Goal: Task Accomplishment & Management: Manage account settings

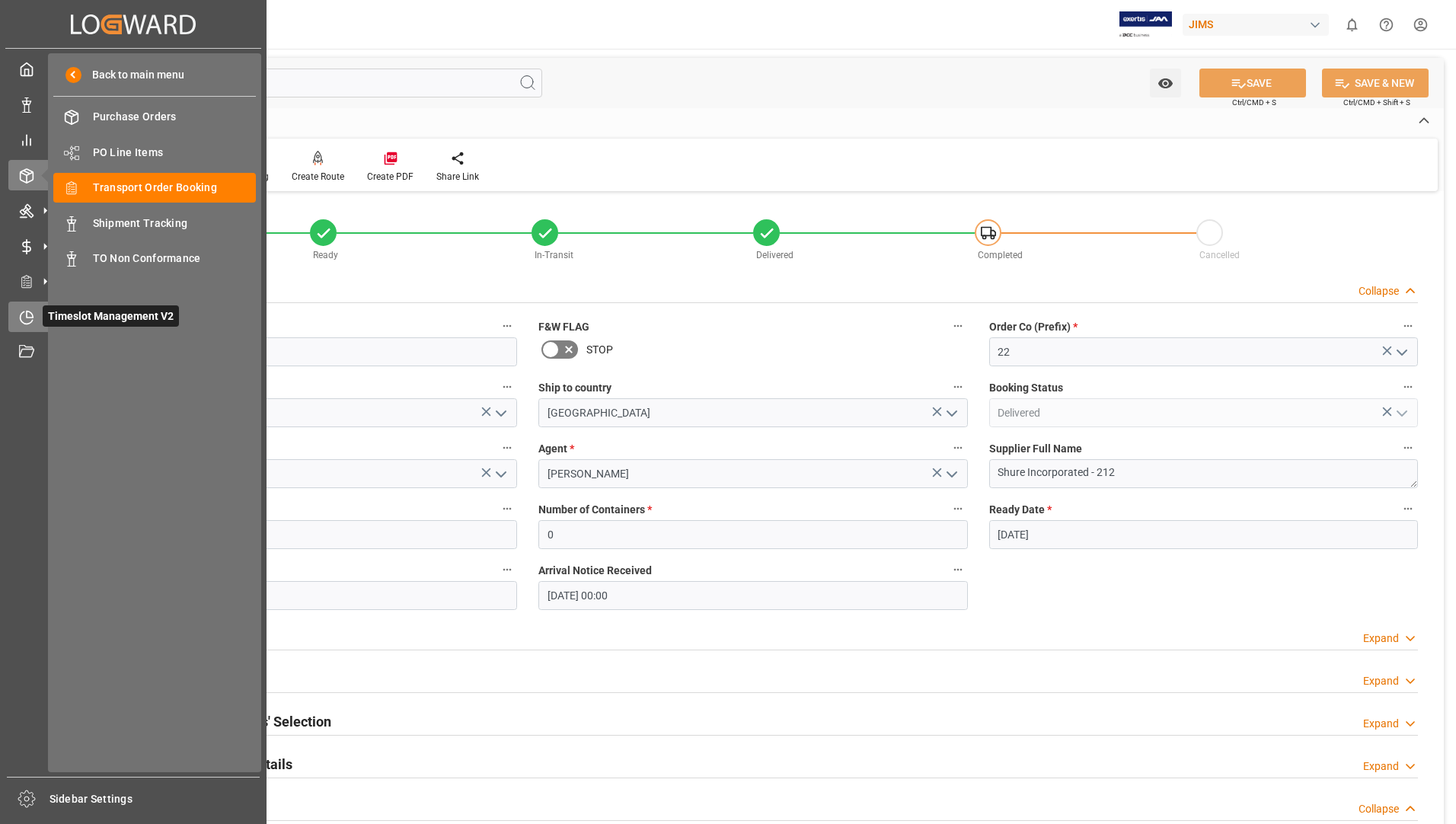
click at [45, 317] on span "Timeslot Management V2" at bounding box center [110, 316] width 136 height 21
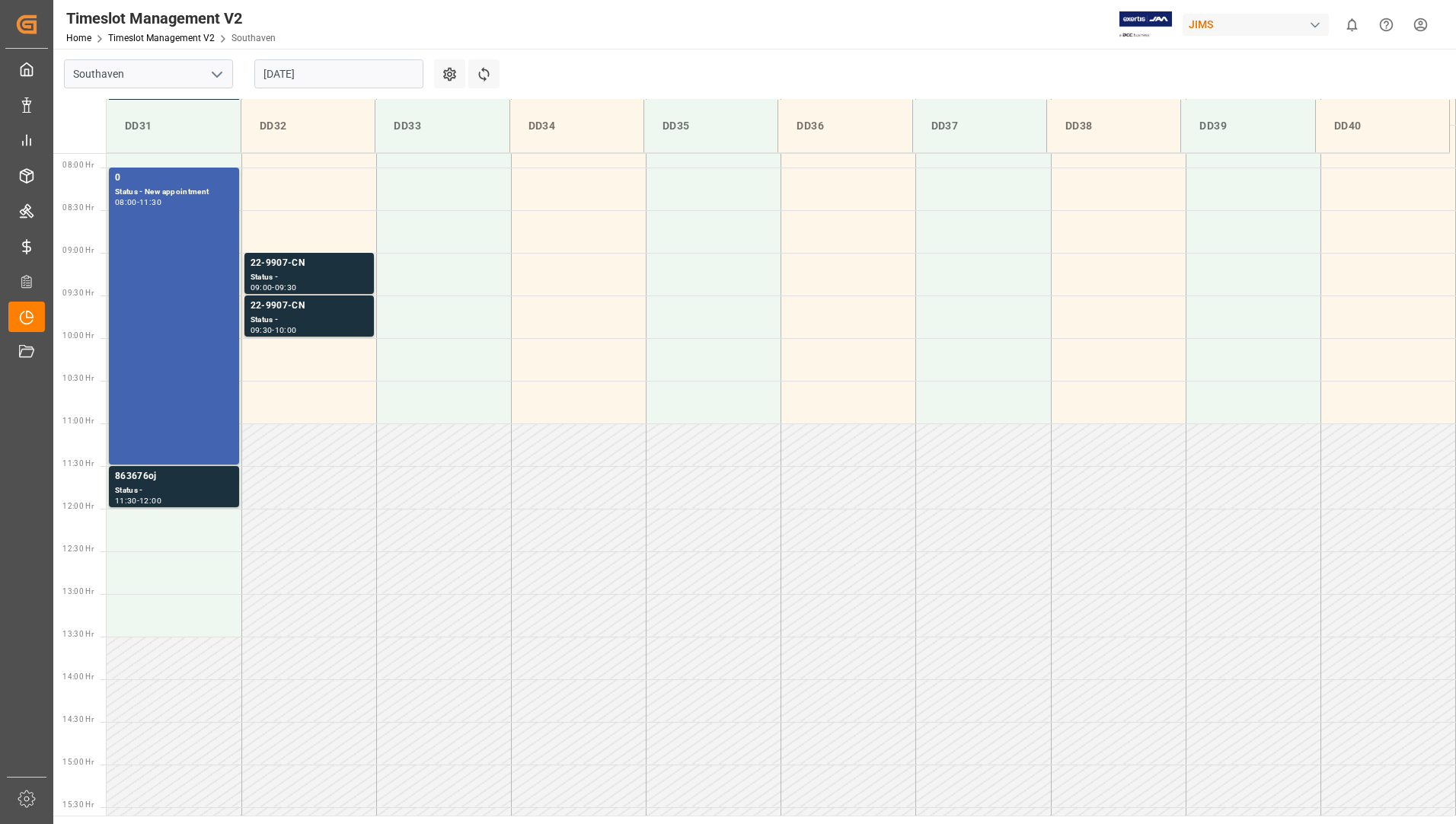
scroll to position [672, 0]
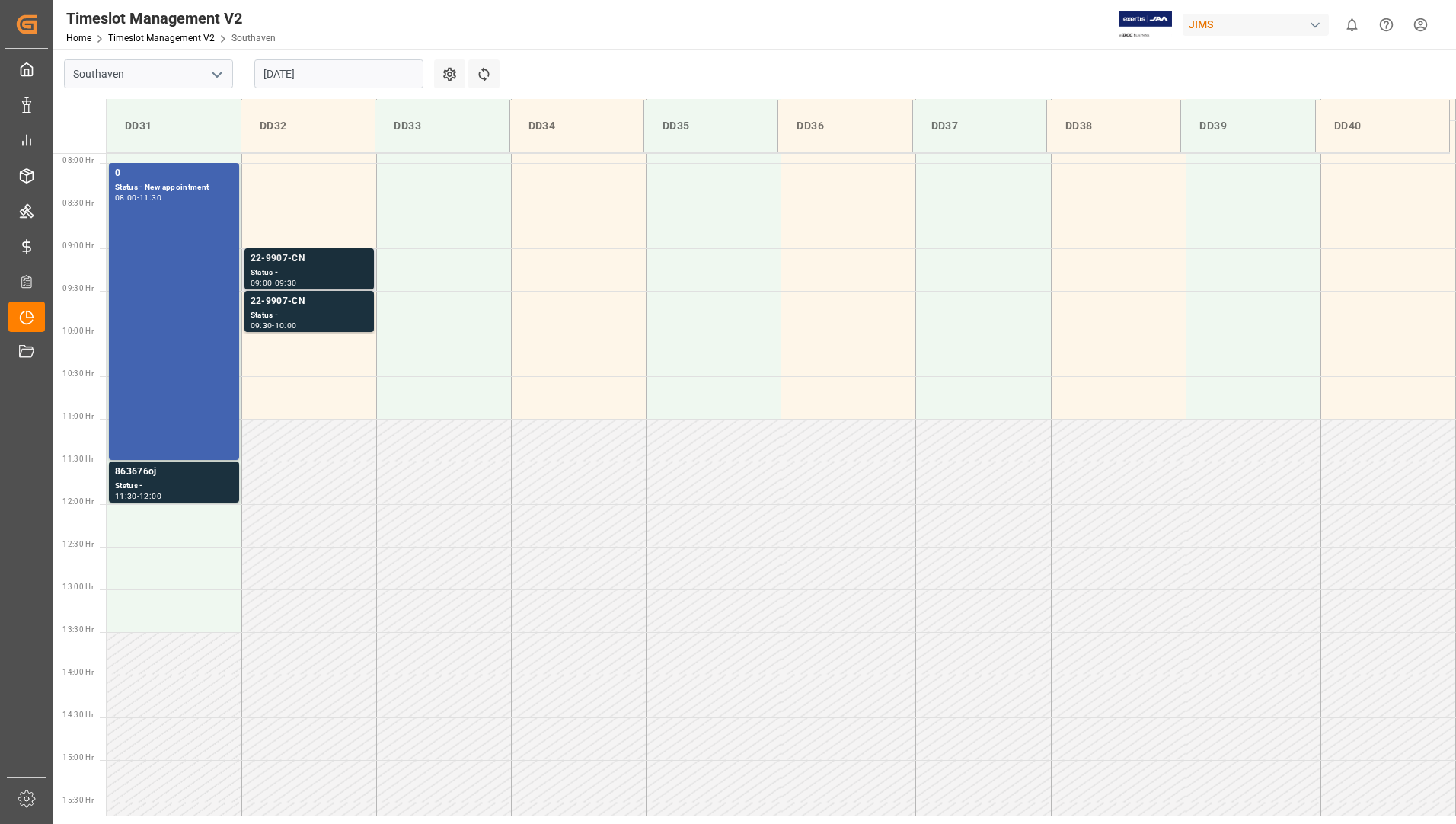
click at [298, 277] on div "Status -" at bounding box center [309, 272] width 117 height 13
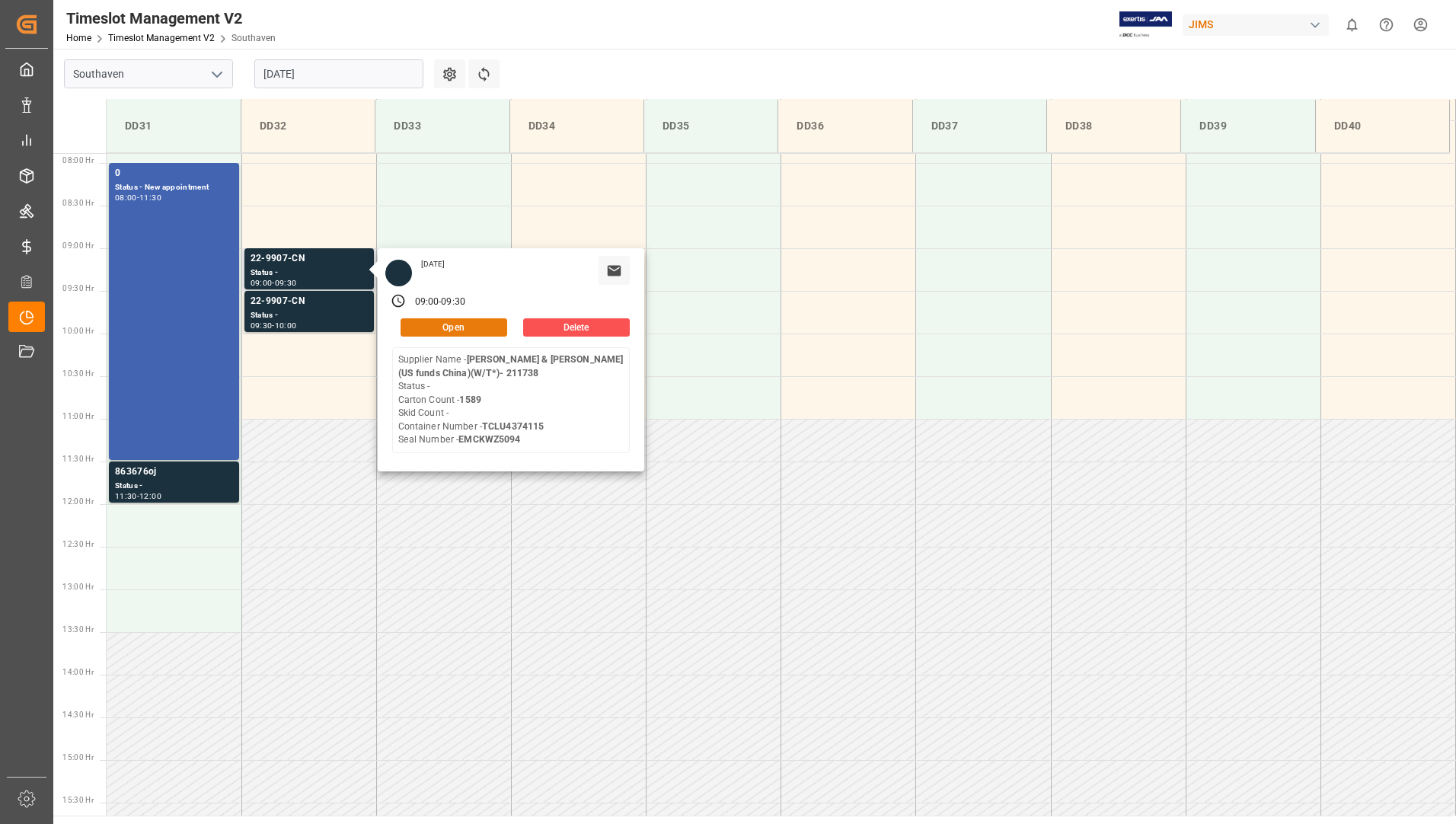
click at [481, 320] on button "Open" at bounding box center [454, 327] width 106 height 18
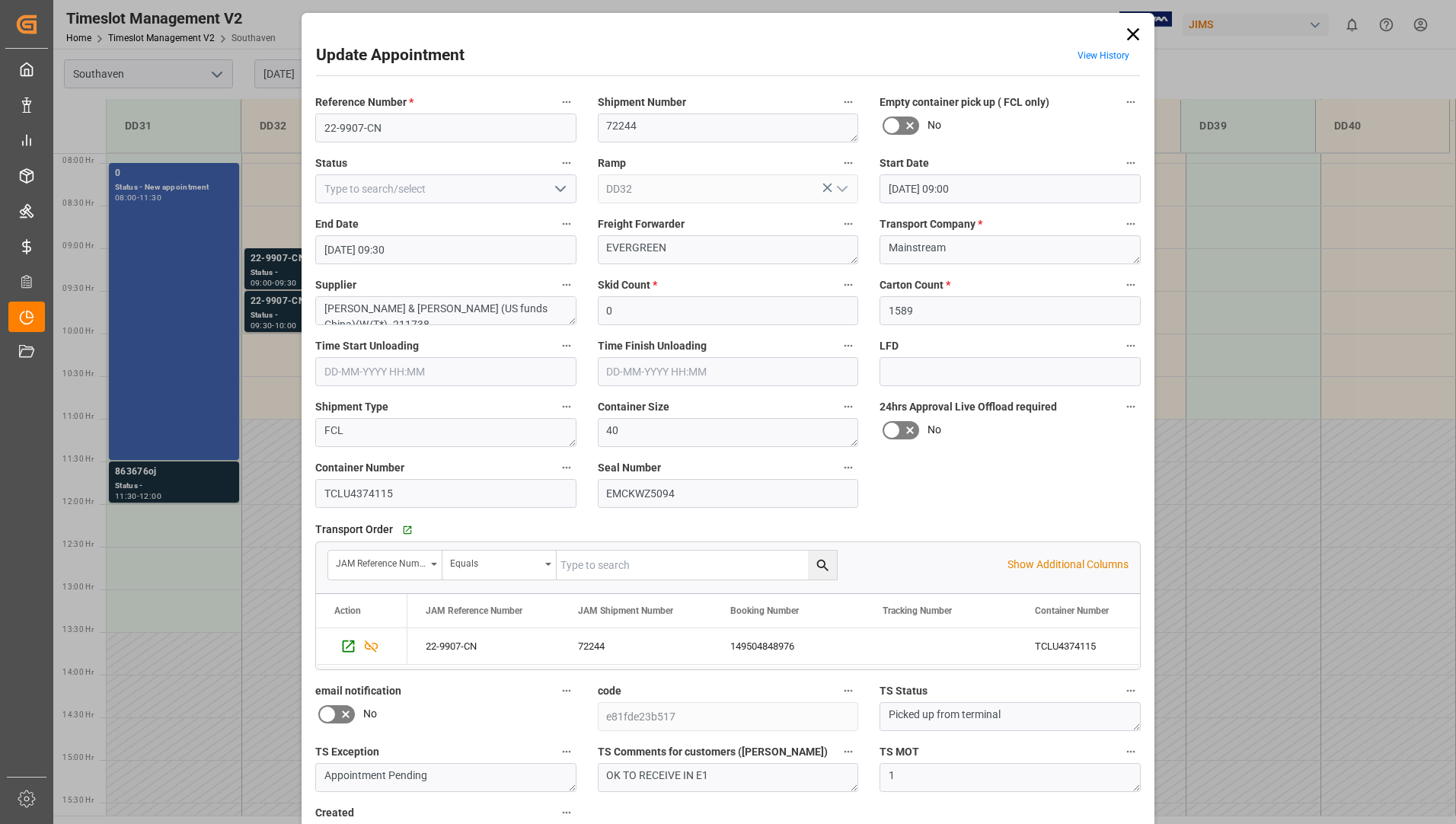
click at [552, 198] on icon "open menu" at bounding box center [560, 188] width 18 height 18
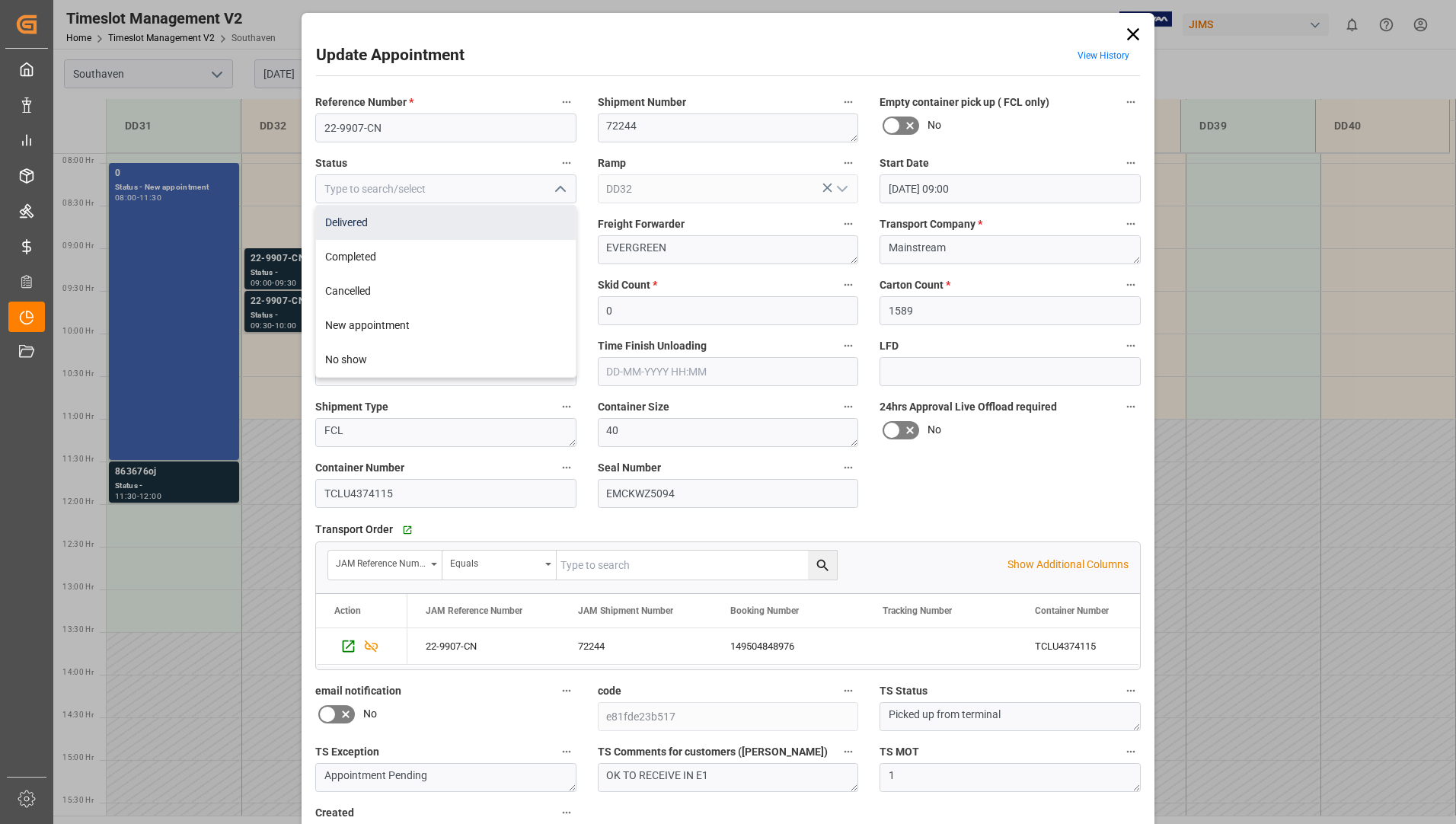
click at [519, 225] on div "Delivered" at bounding box center [445, 223] width 260 height 34
type input "Delivered"
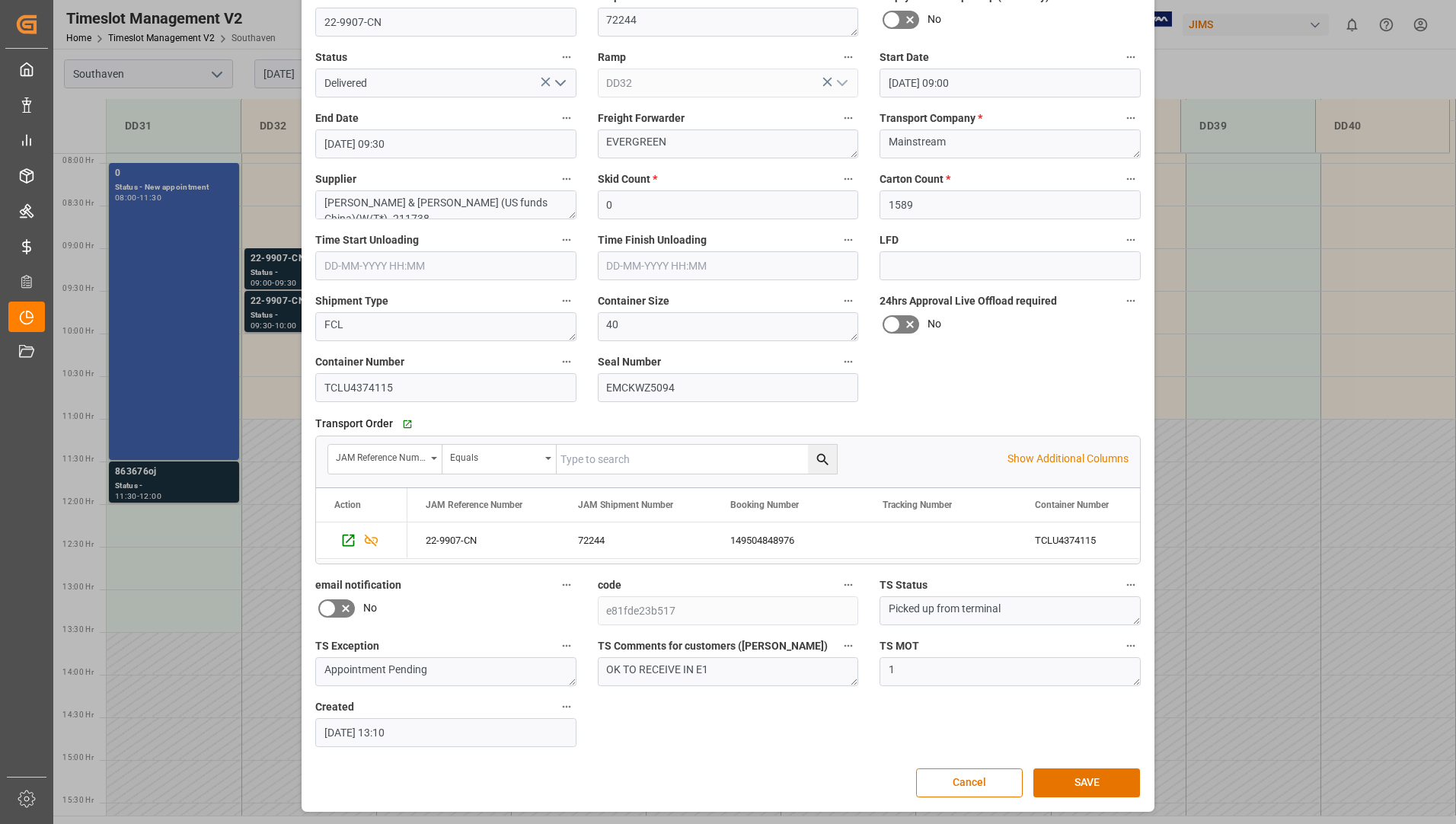
scroll to position [106, 0]
click at [1075, 787] on button "SAVE" at bounding box center [1087, 782] width 106 height 29
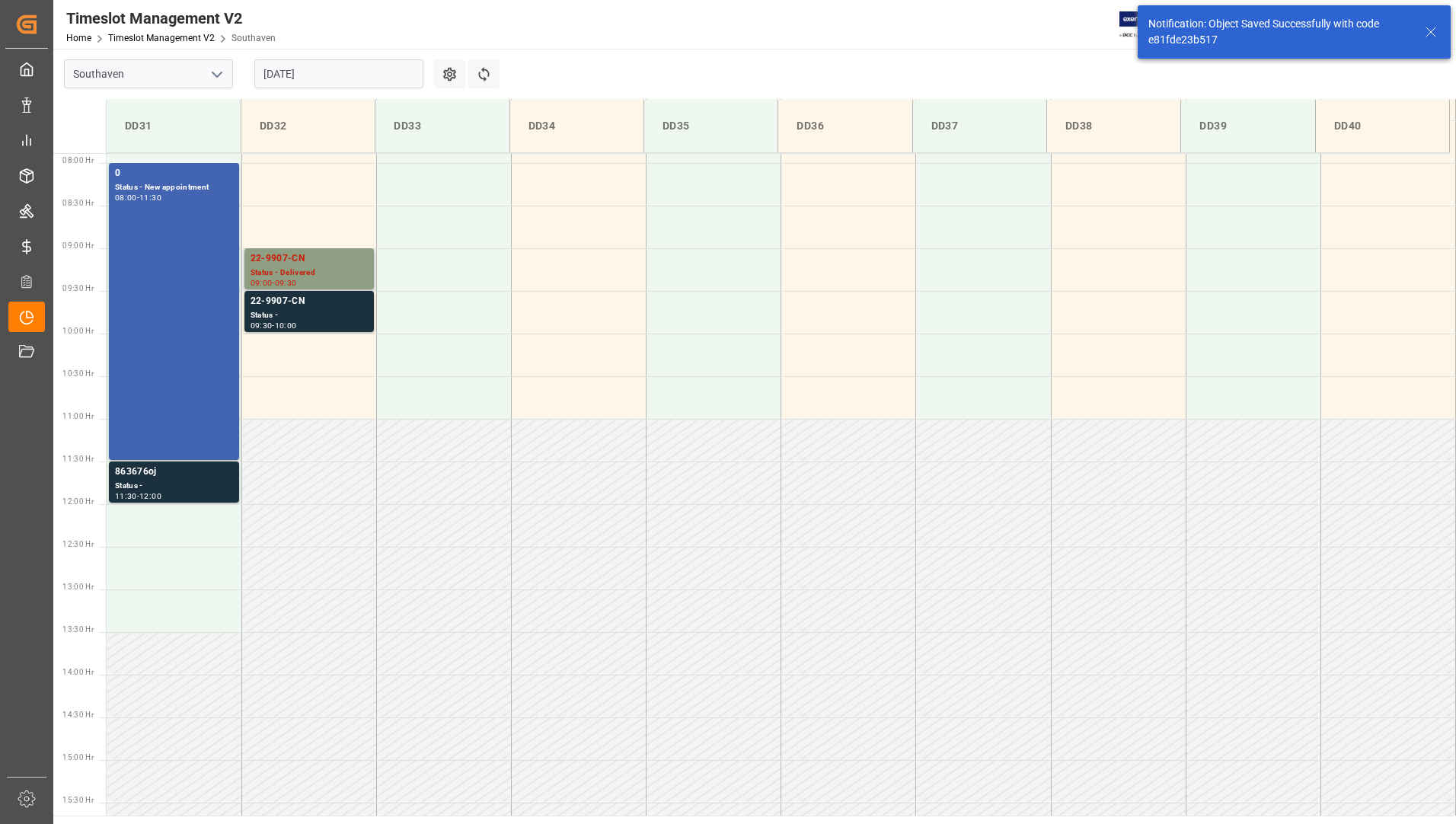
scroll to position [444, 0]
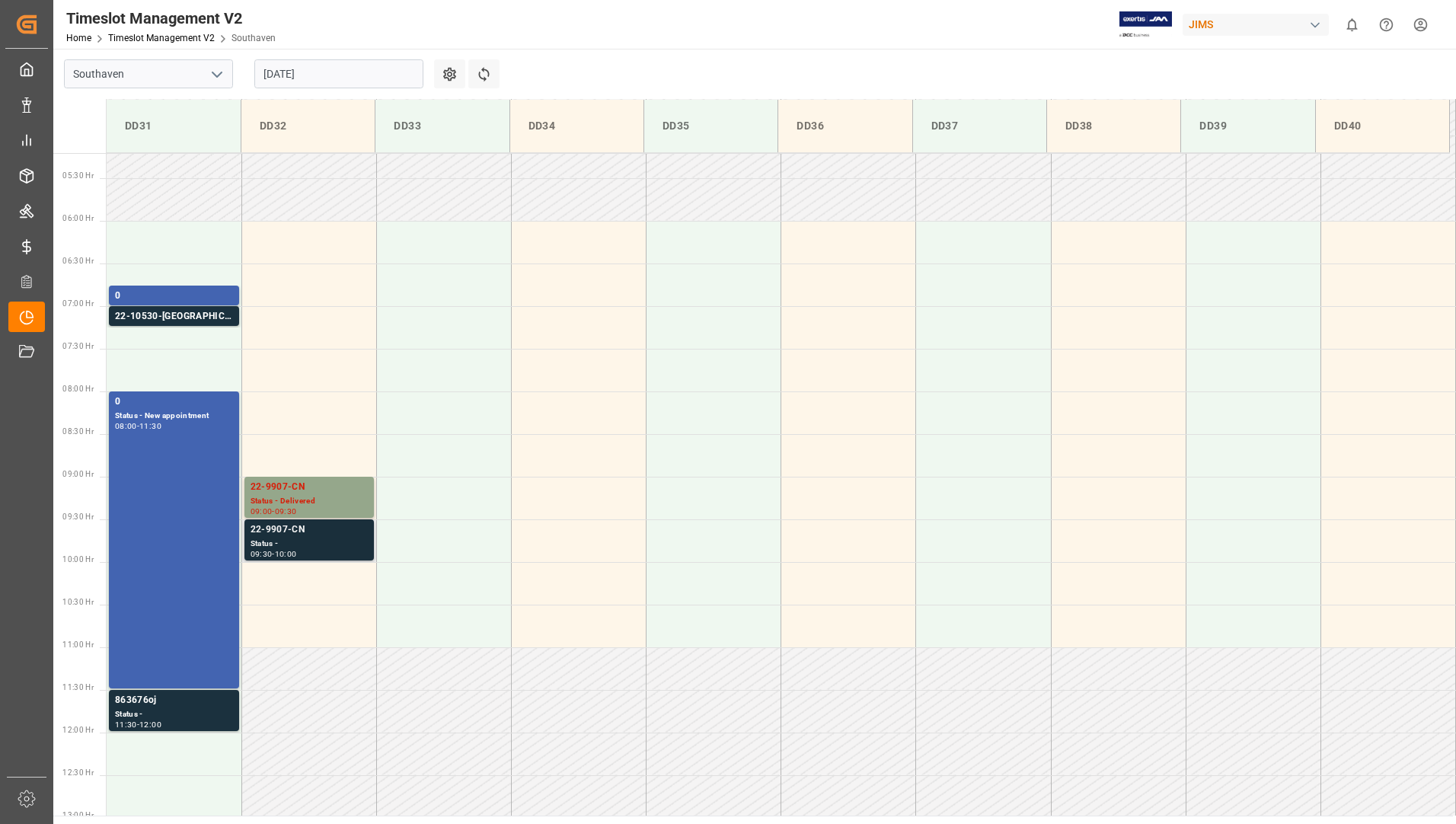
click at [313, 527] on div "22-9907-CN" at bounding box center [309, 530] width 117 height 15
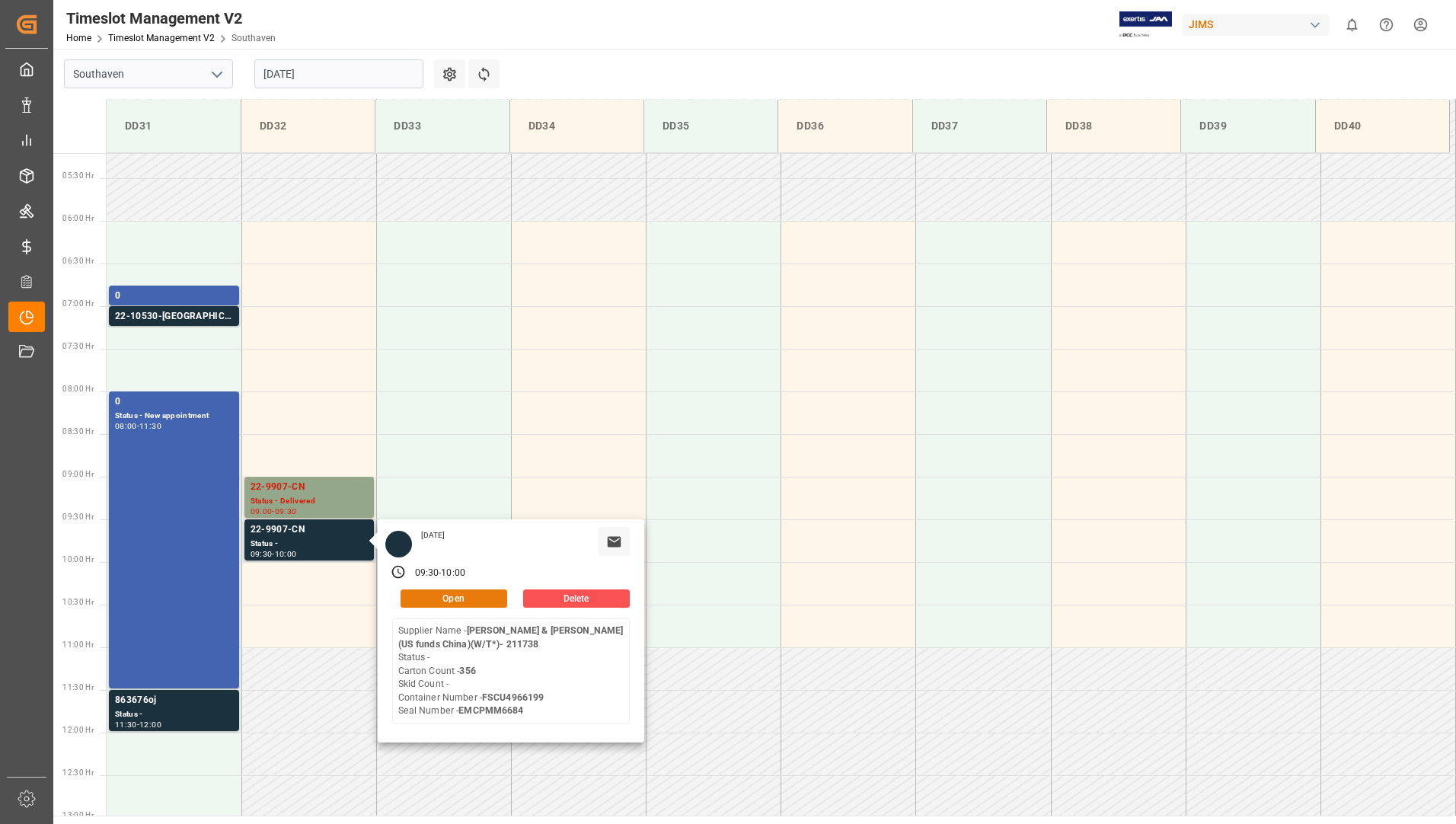
click at [418, 597] on button "Open" at bounding box center [454, 598] width 106 height 18
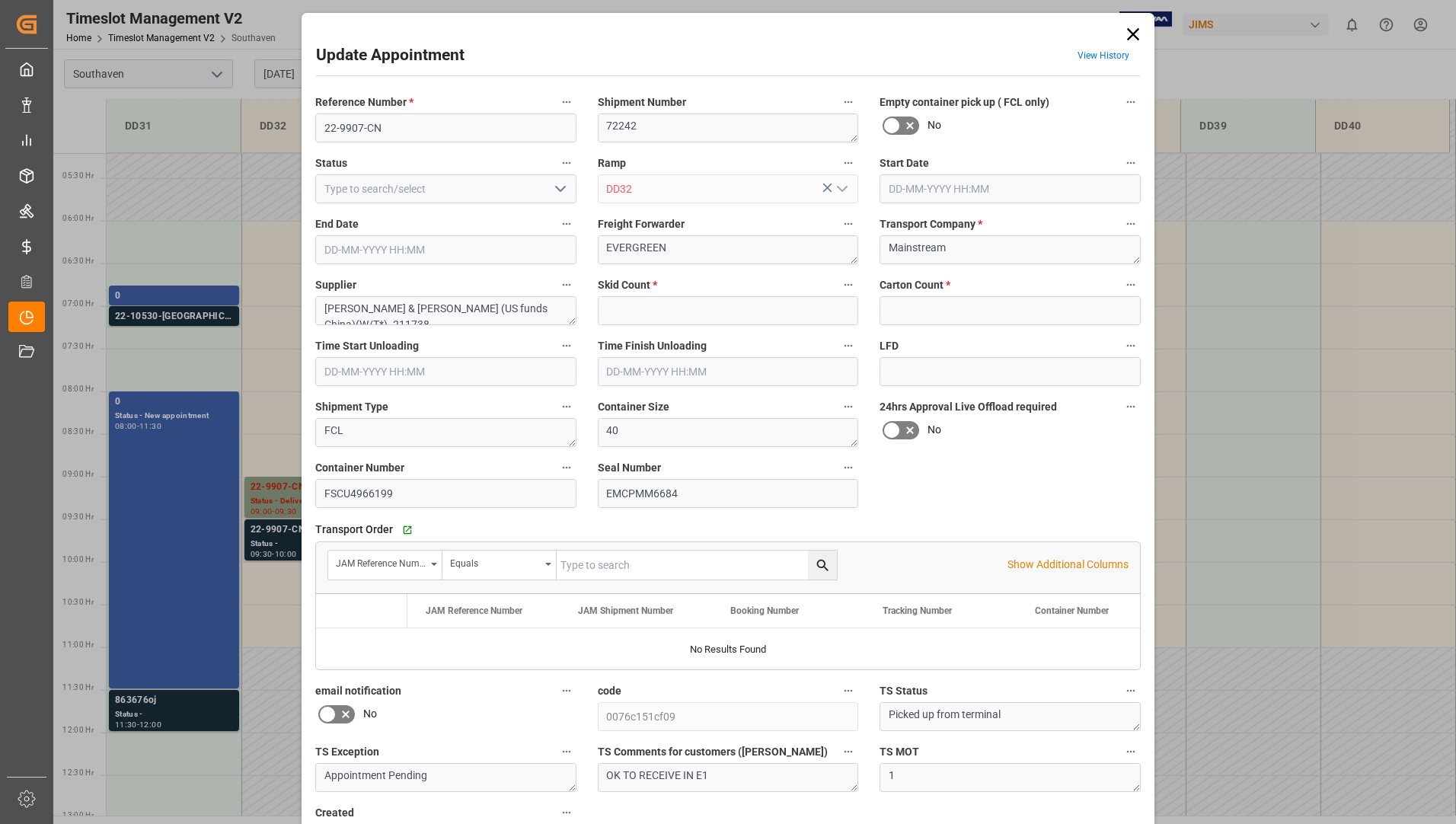
type input "0"
type input "356"
type input "[DATE] 09:30"
type input "[DATE] 10:00"
type input "[DATE] 13:07"
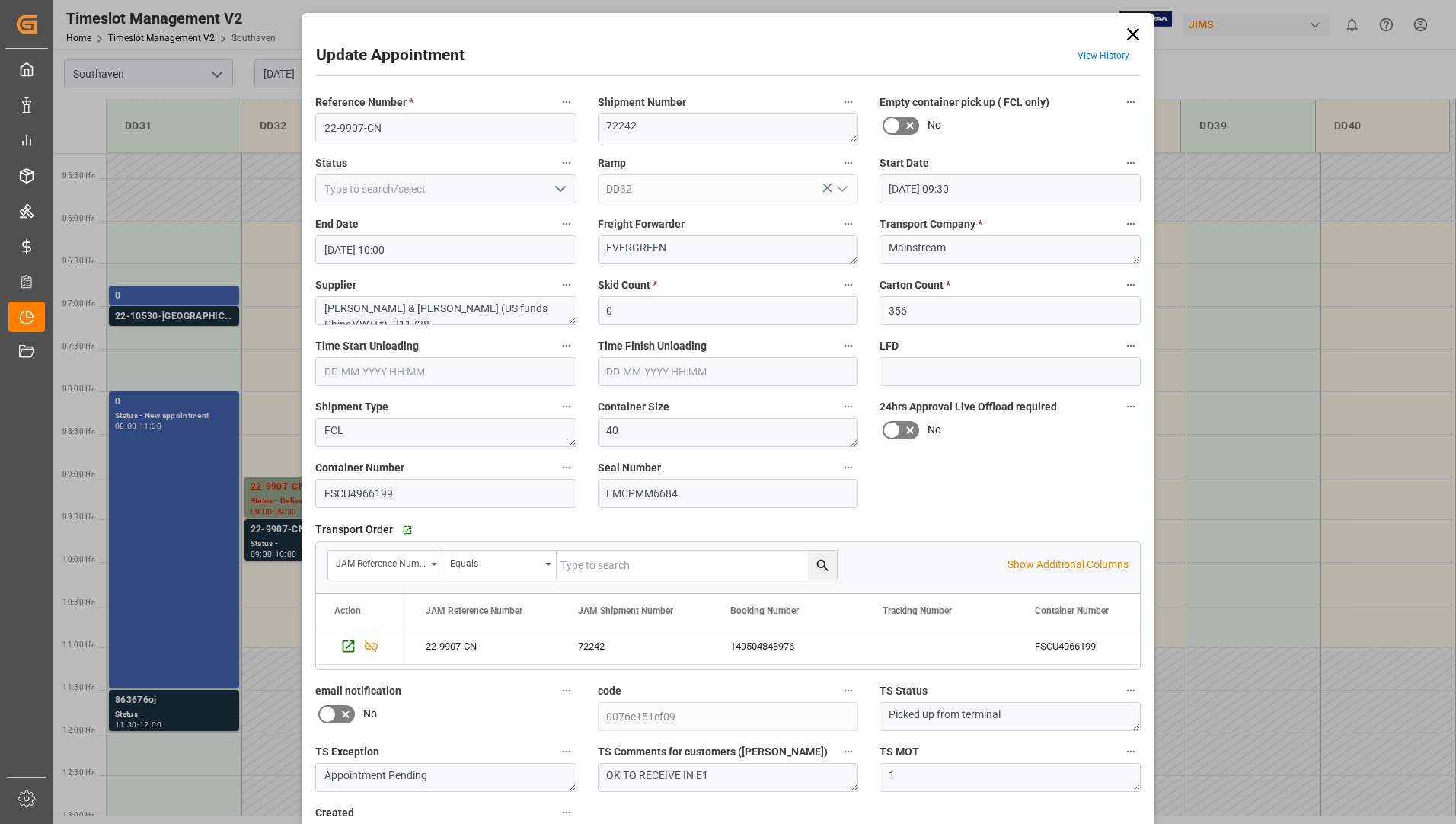
click at [553, 191] on icon "open menu" at bounding box center [560, 188] width 18 height 18
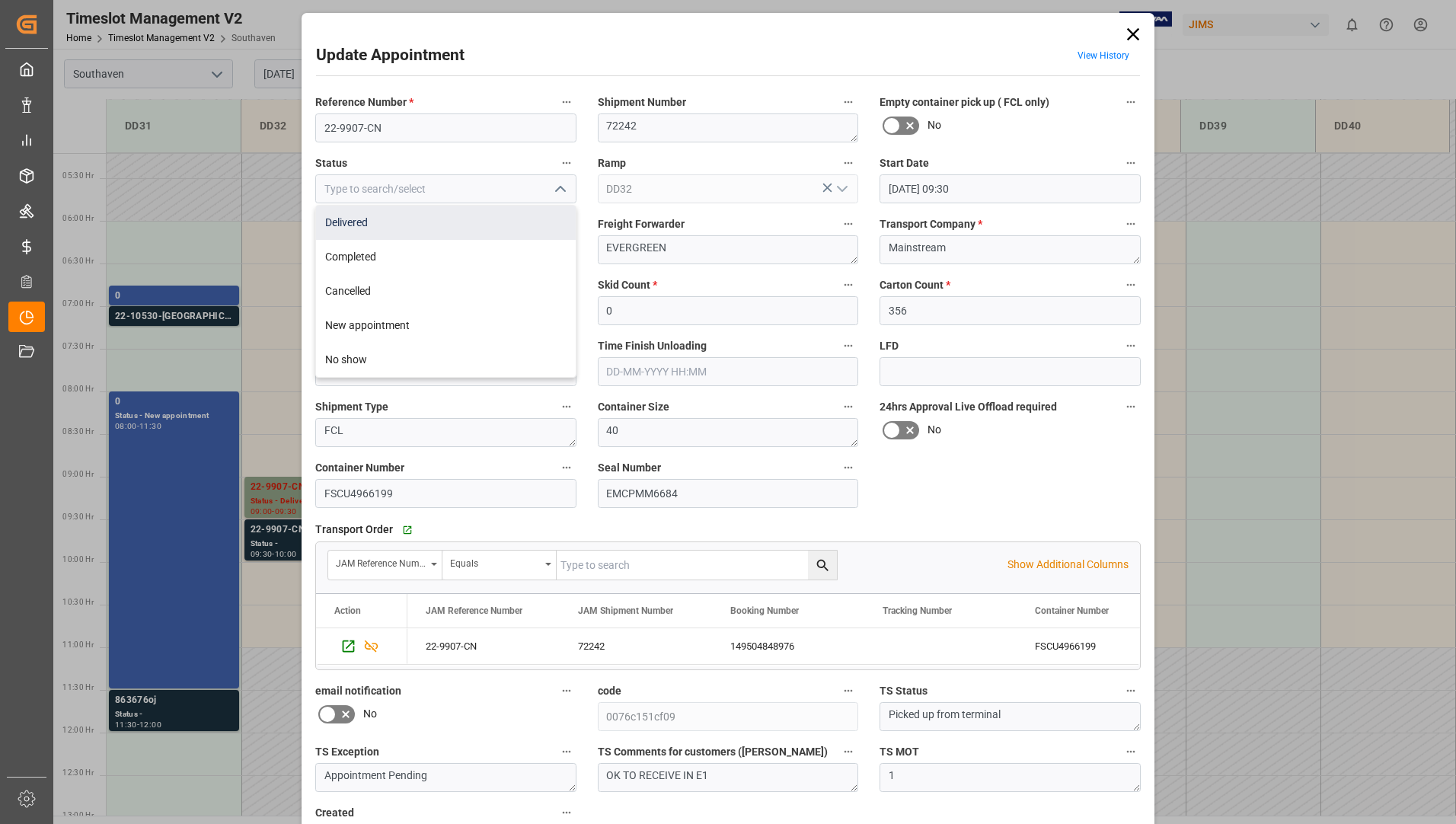
click at [516, 228] on div "Delivered" at bounding box center [445, 223] width 260 height 34
type input "Delivered"
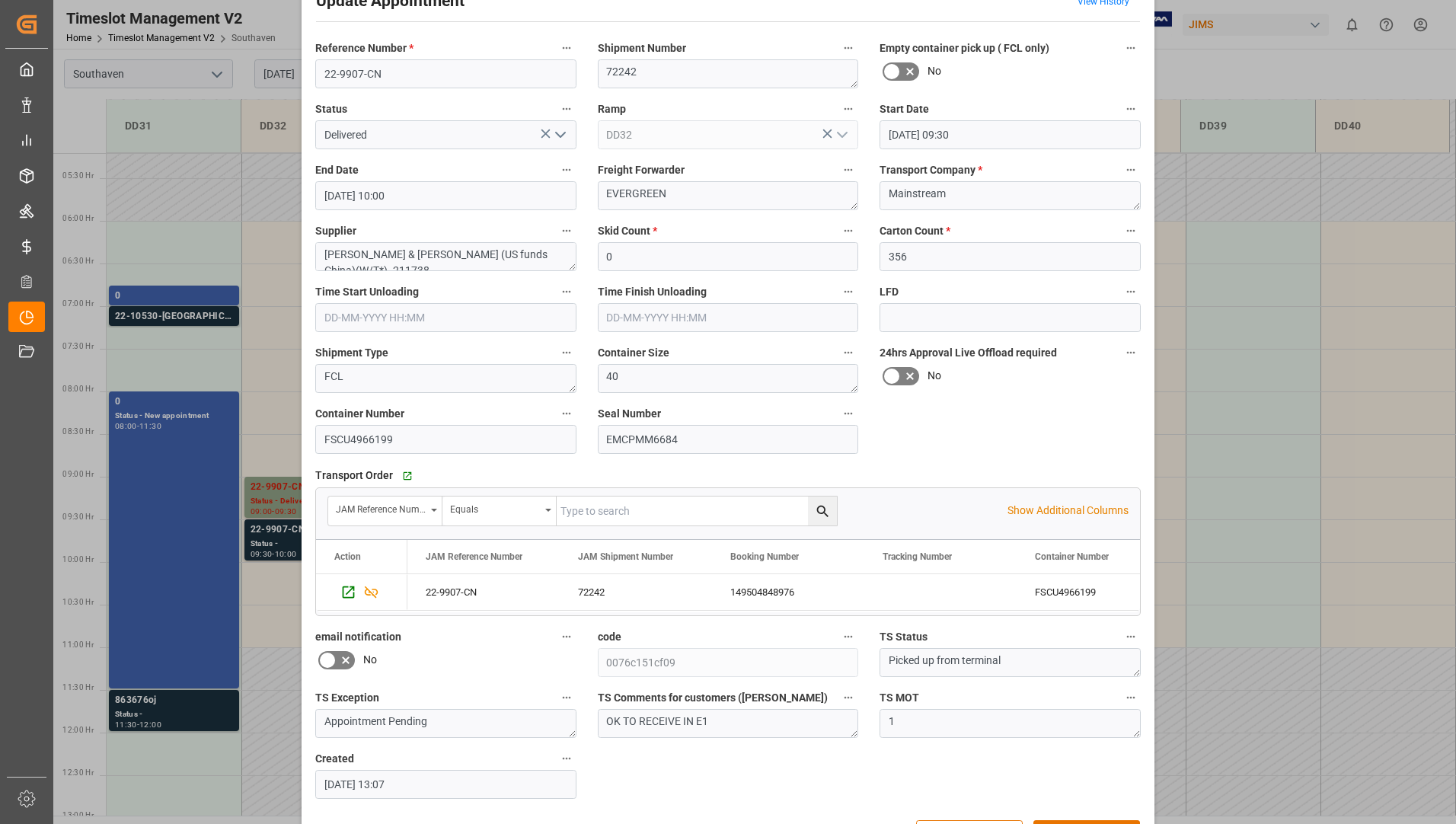
scroll to position [106, 0]
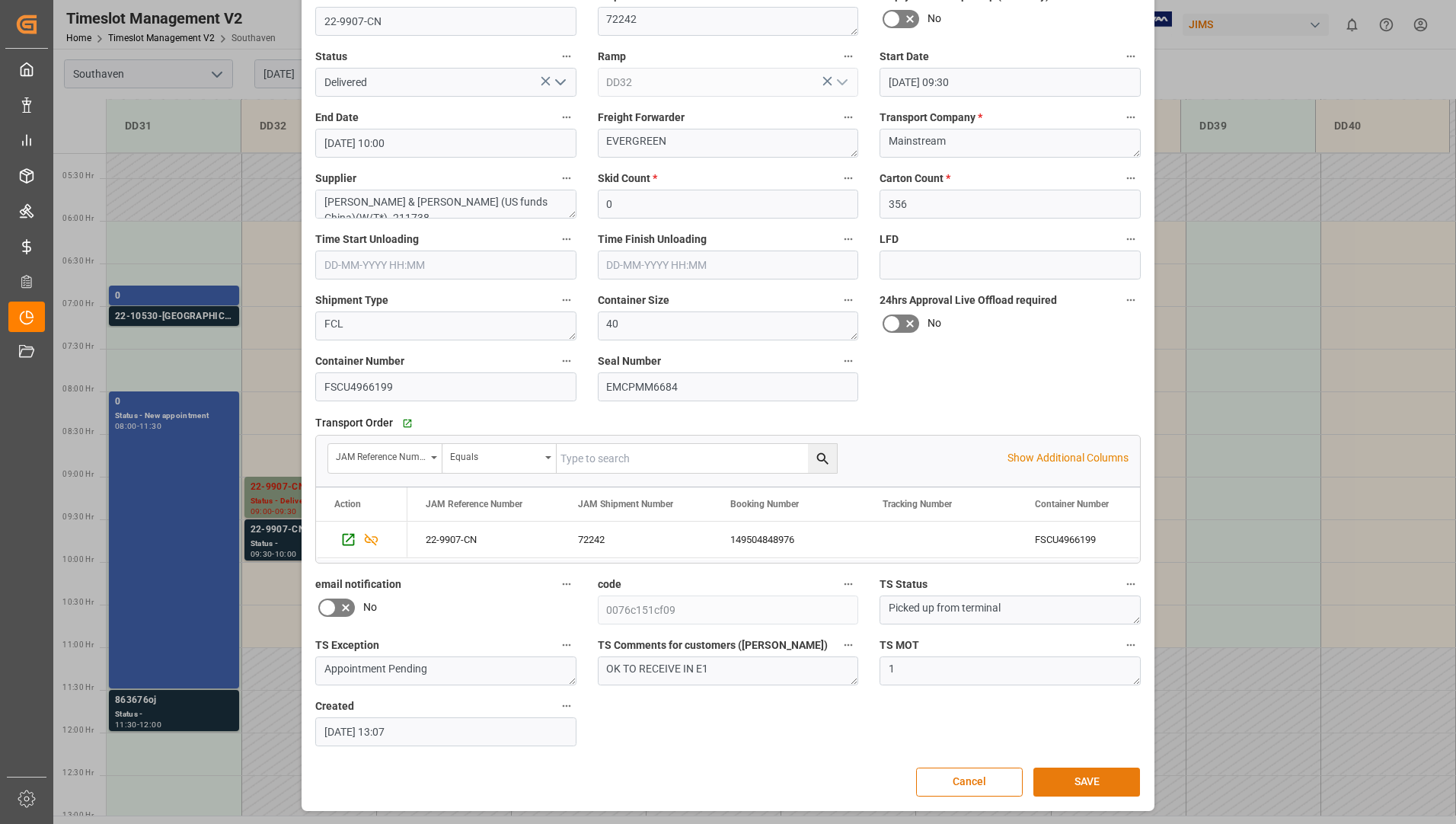
click at [1054, 781] on button "SAVE" at bounding box center [1087, 782] width 106 height 29
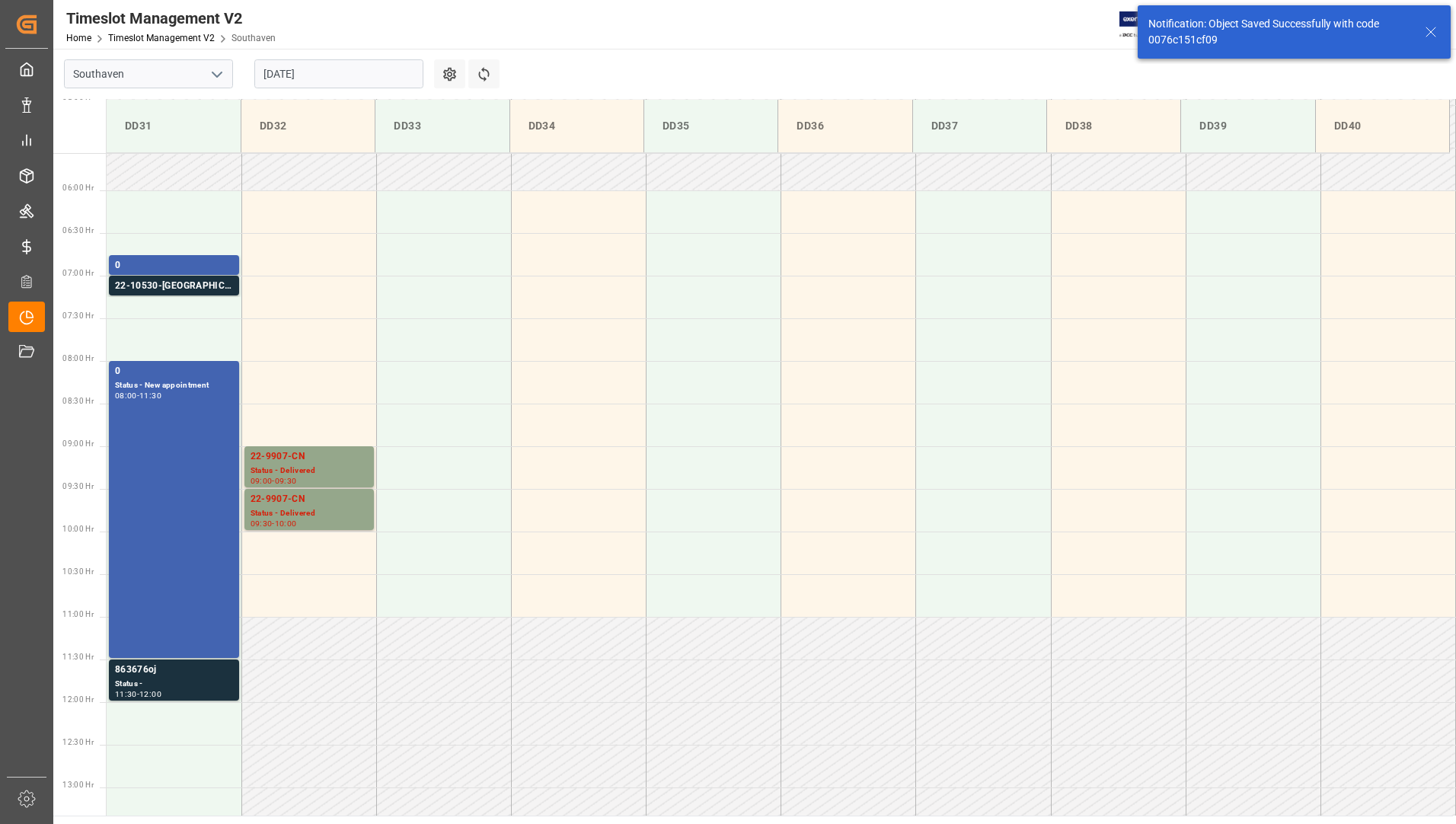
scroll to position [444, 0]
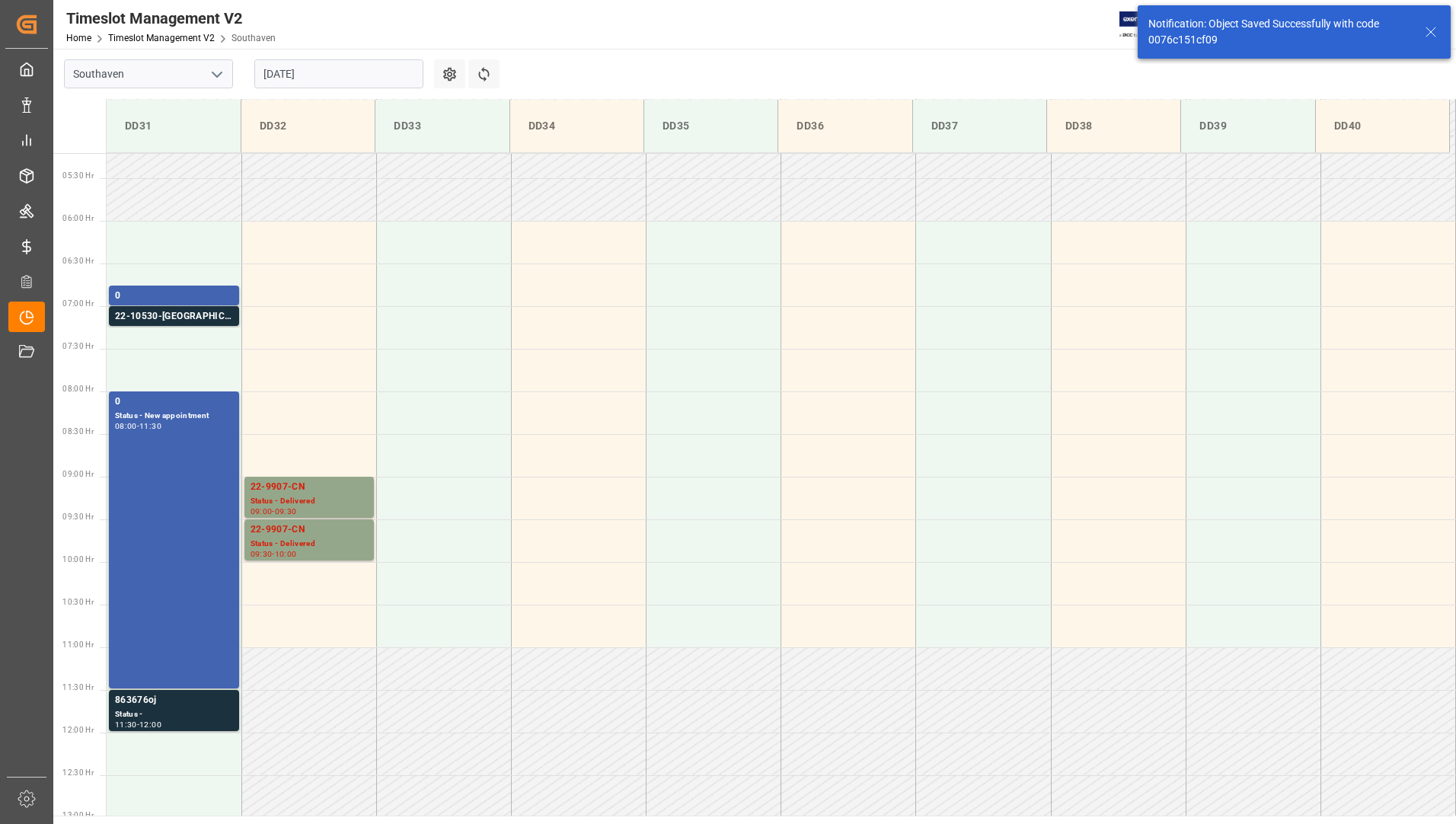
click at [308, 74] on input "[DATE]" at bounding box center [338, 74] width 169 height 29
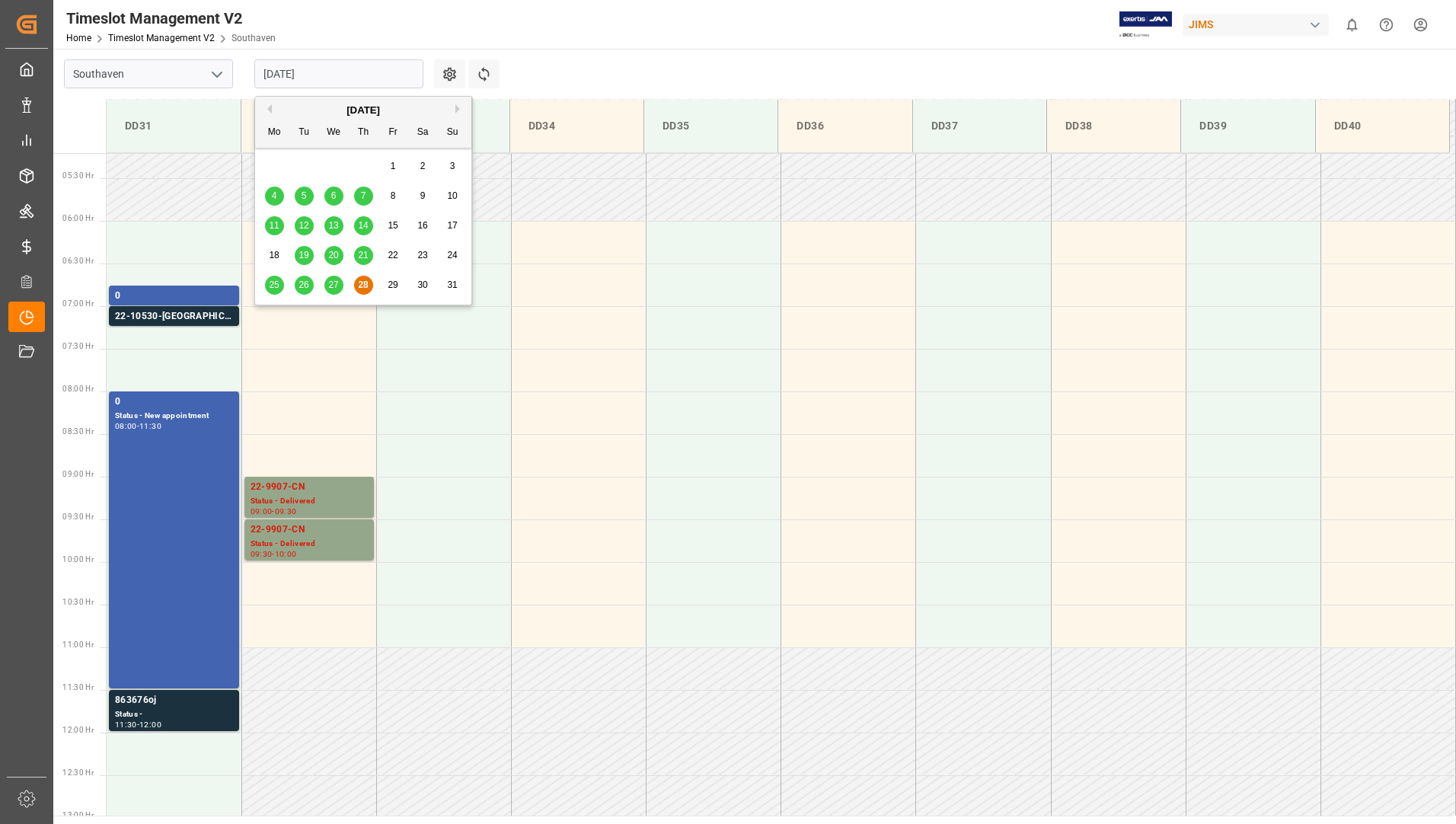
click at [456, 110] on button "Next Month" at bounding box center [460, 109] width 9 height 9
click at [272, 109] on button "Previous Month" at bounding box center [267, 109] width 9 height 9
click at [355, 82] on input "[DATE]" at bounding box center [338, 74] width 169 height 29
click at [456, 108] on button "Next Month" at bounding box center [460, 109] width 9 height 9
click at [306, 168] on span "2" at bounding box center [304, 166] width 5 height 10
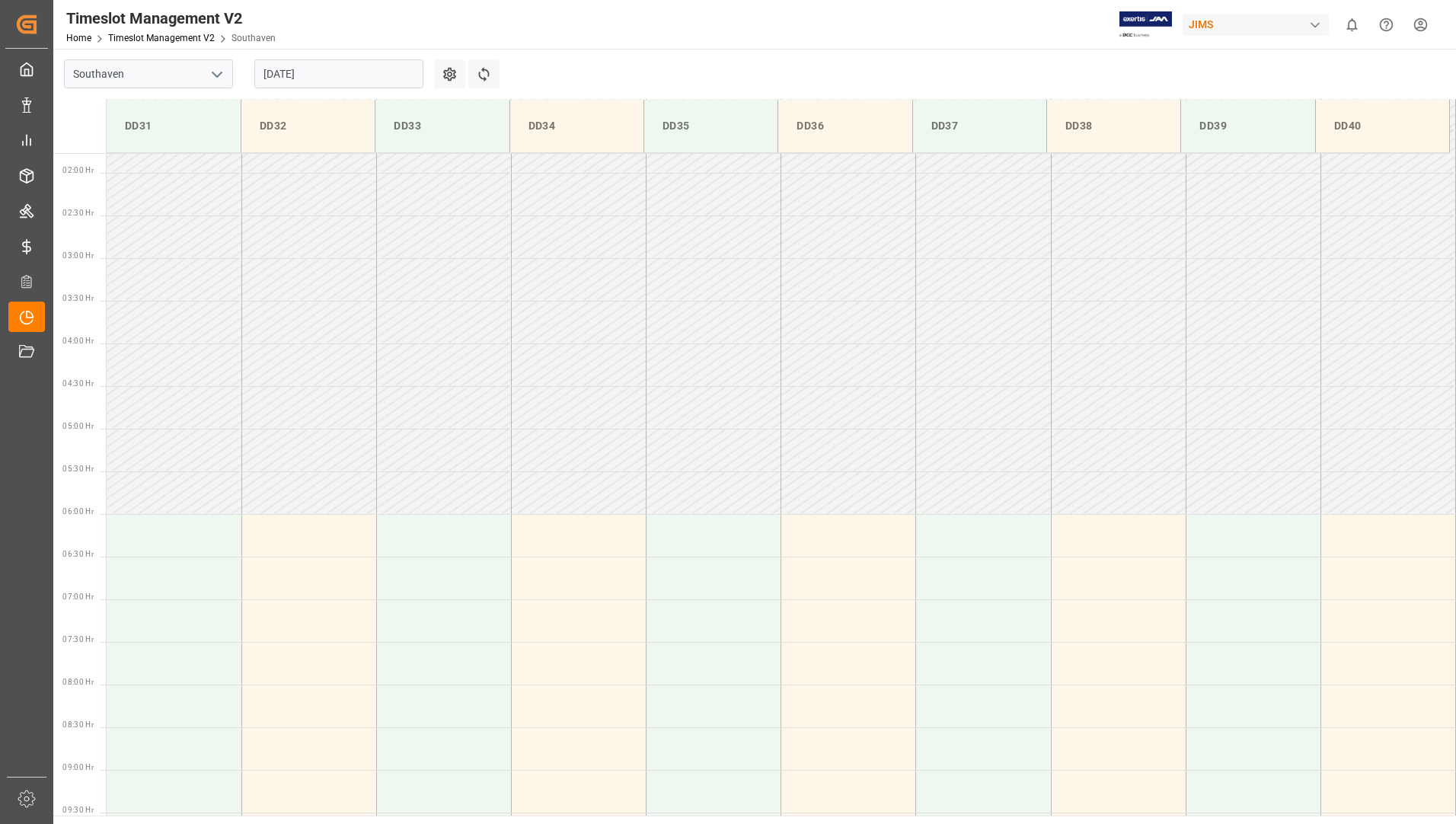
scroll to position [0, 0]
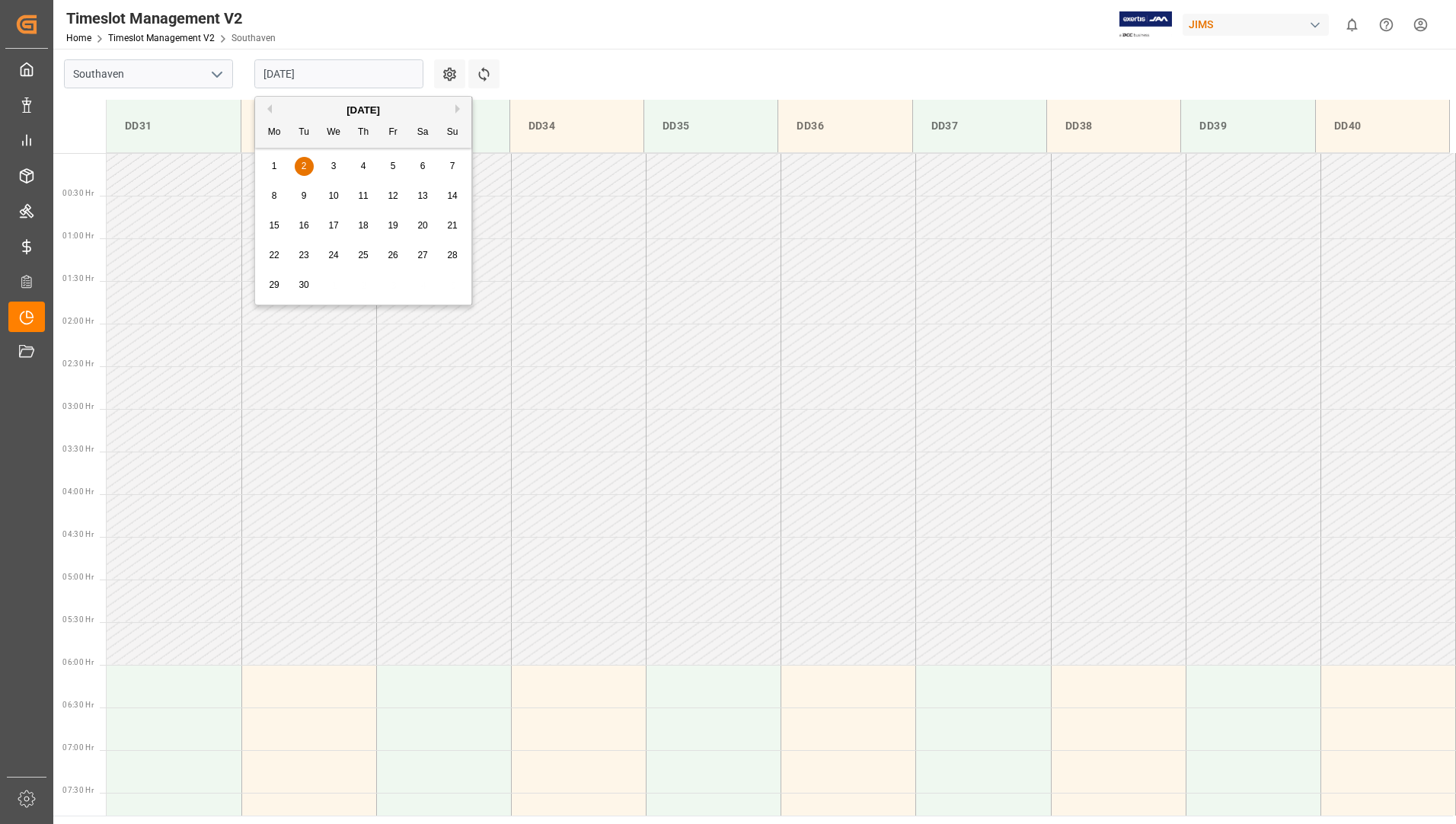
click at [369, 75] on input "[DATE]" at bounding box center [338, 74] width 169 height 29
click at [270, 112] on button "Previous Month" at bounding box center [267, 109] width 9 height 9
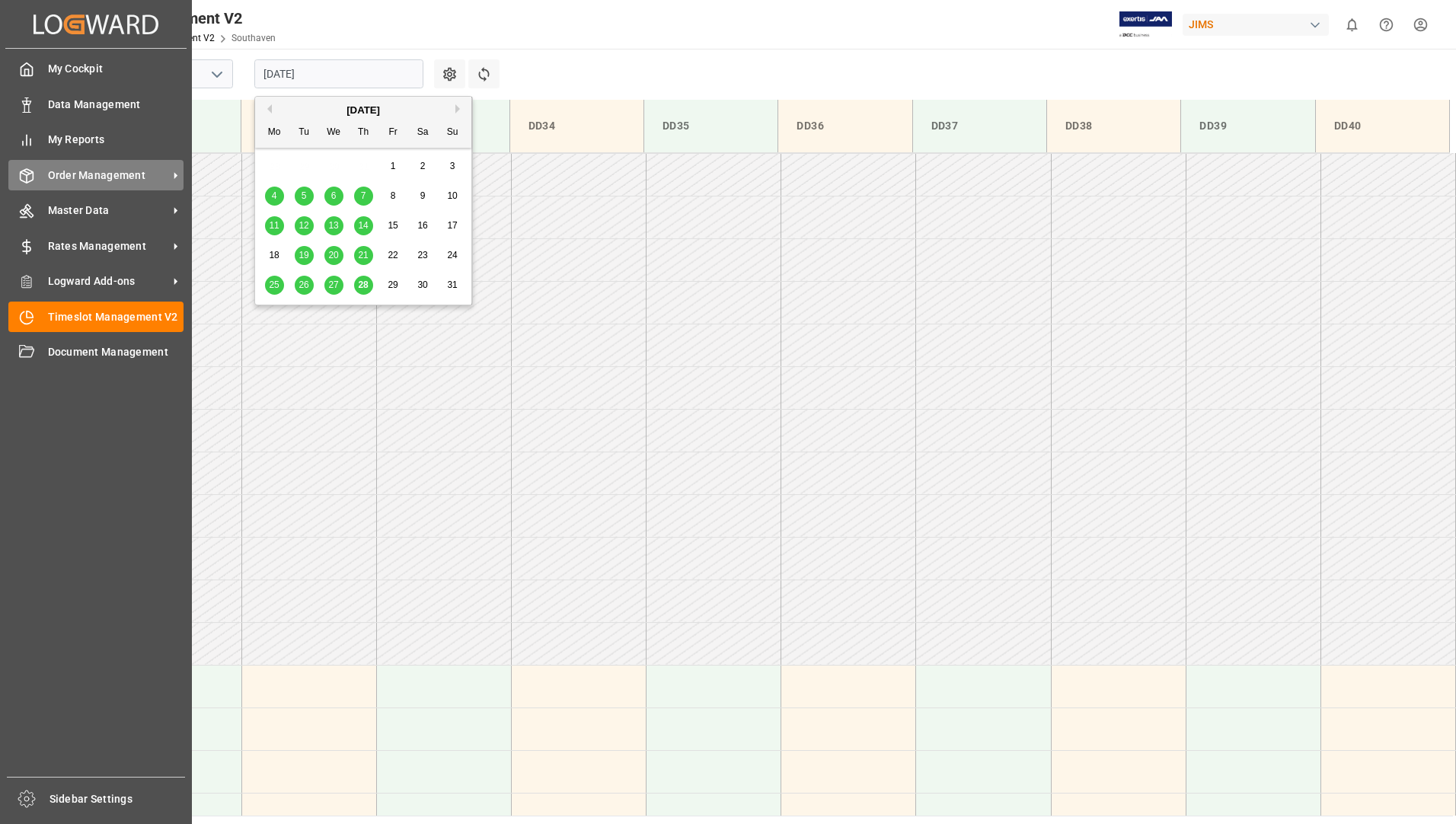
click at [79, 188] on div "Order Management Order Management" at bounding box center [96, 175] width 176 height 30
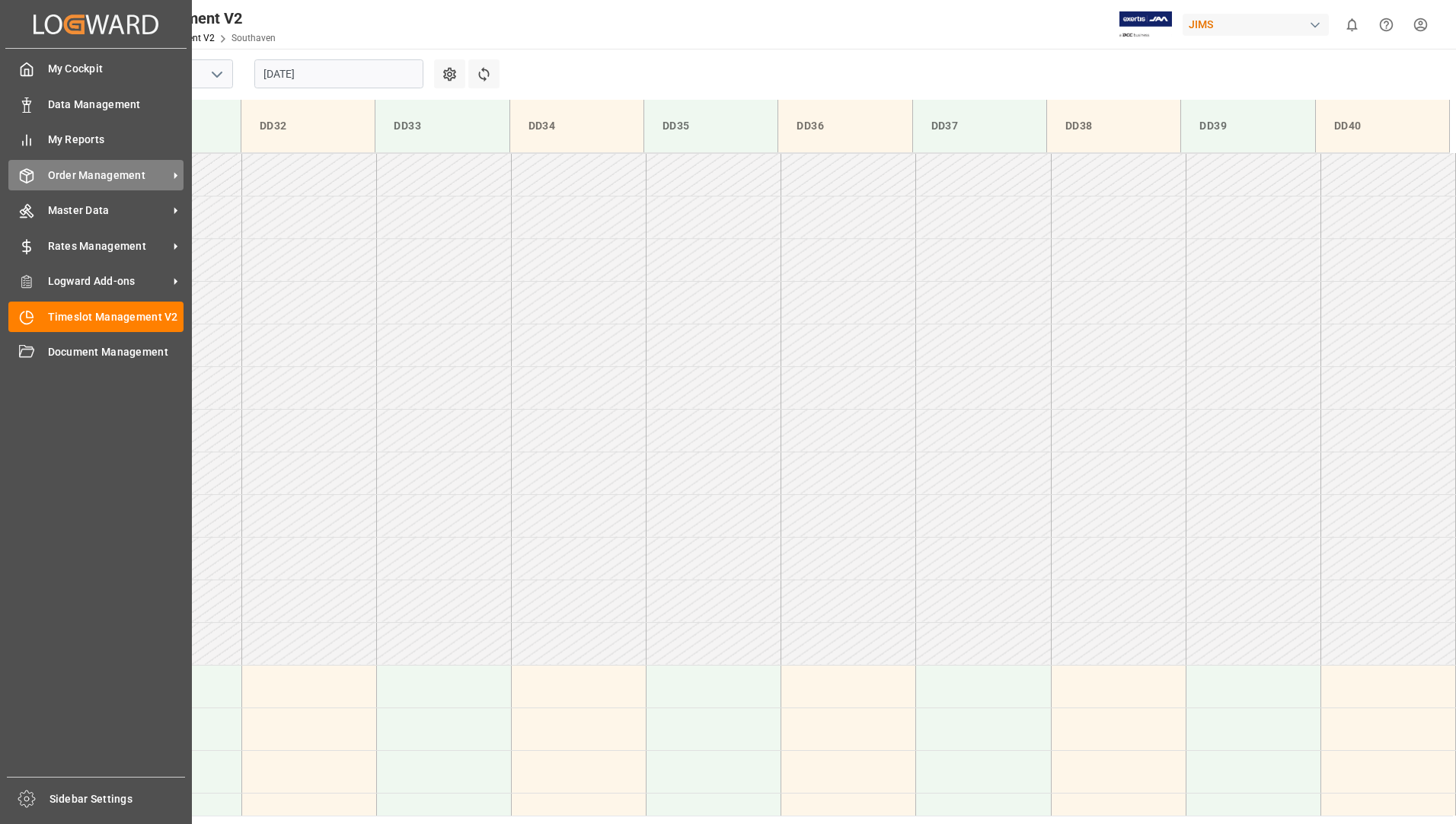
click at [91, 171] on span "Order Management" at bounding box center [108, 176] width 120 height 16
click at [98, 171] on span "Order Management" at bounding box center [108, 176] width 120 height 16
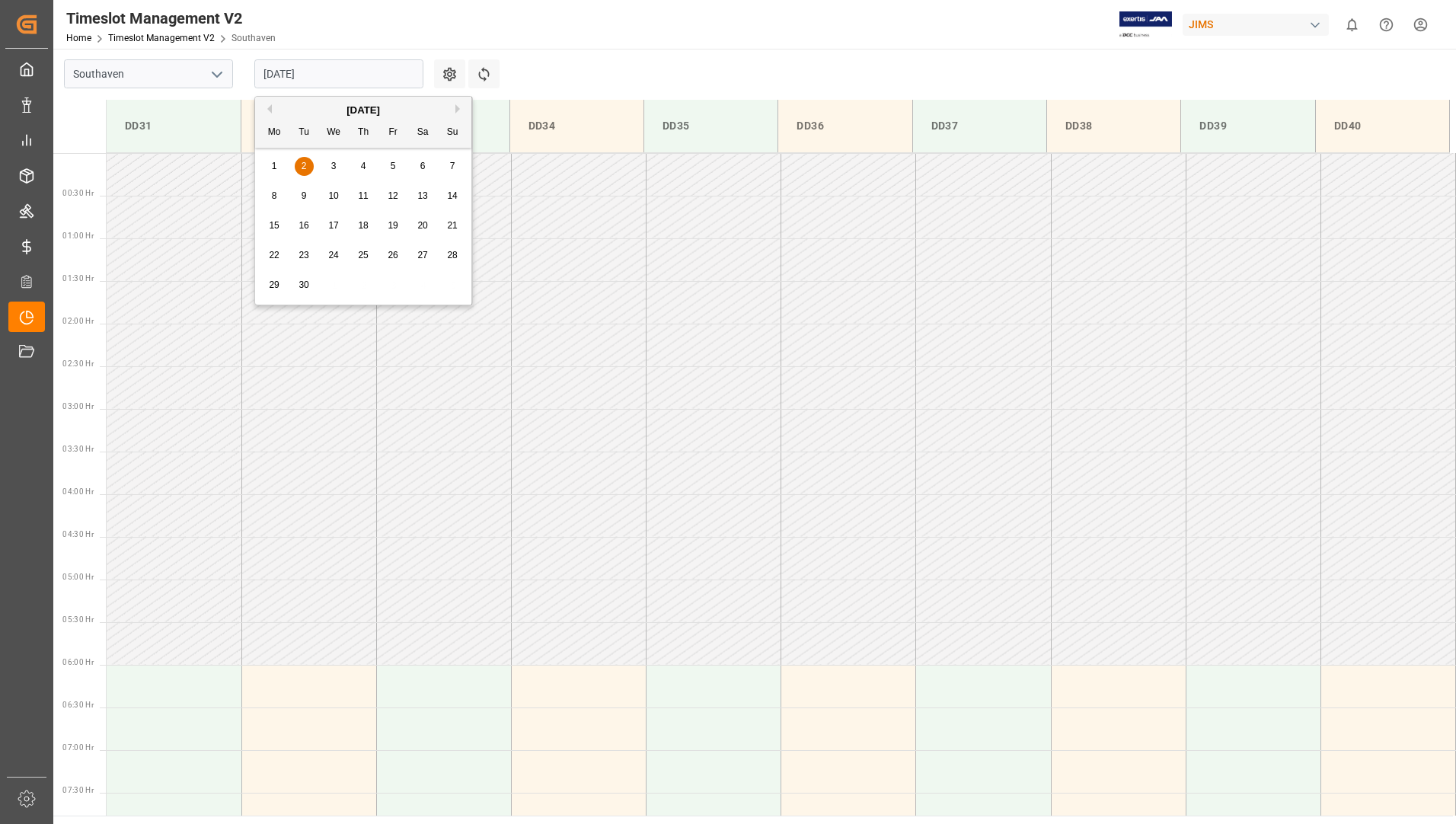
click at [354, 72] on input "[DATE]" at bounding box center [338, 74] width 169 height 29
type input "[PHONE_NUMBER]"
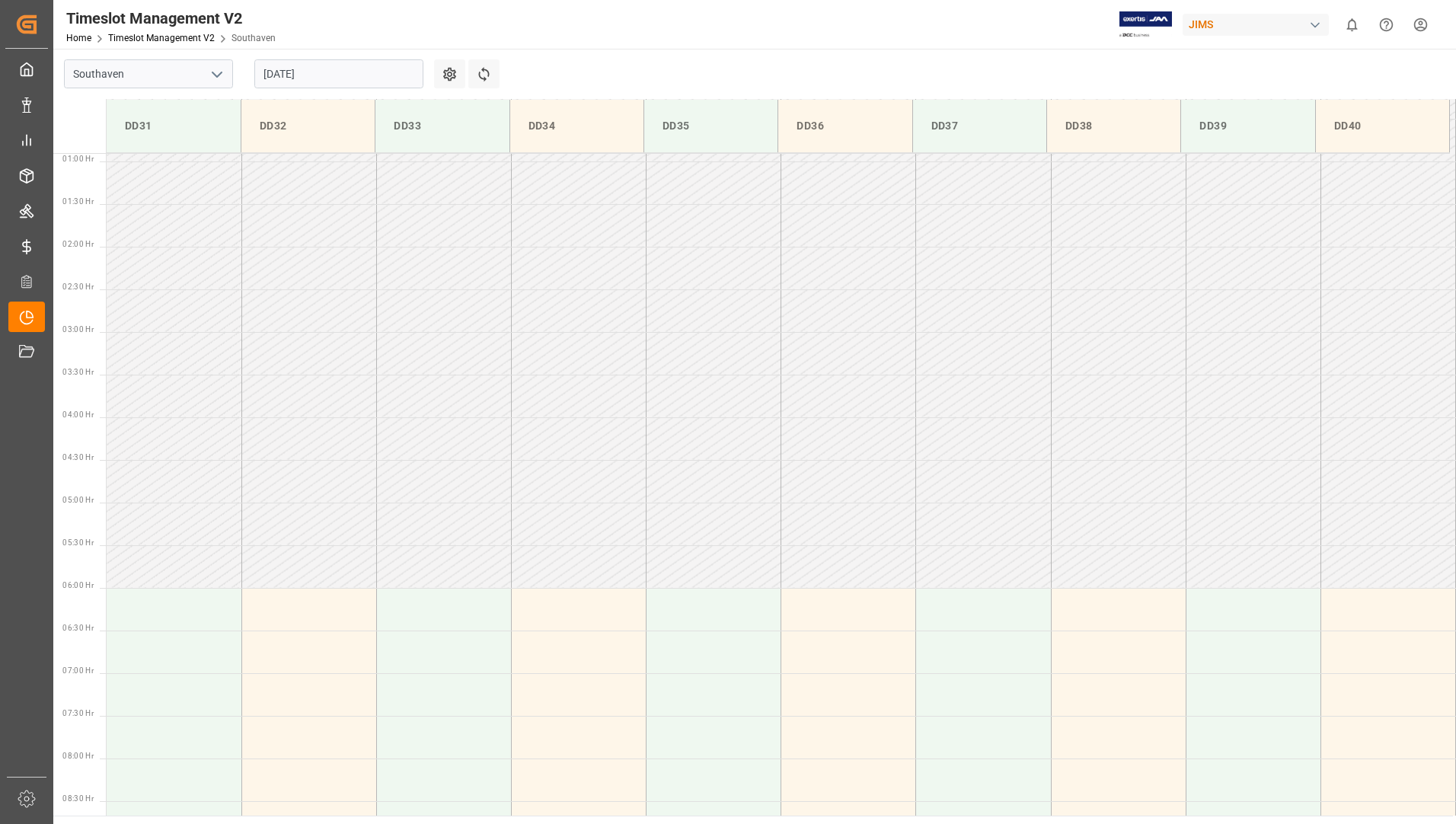
scroll to position [758, 0]
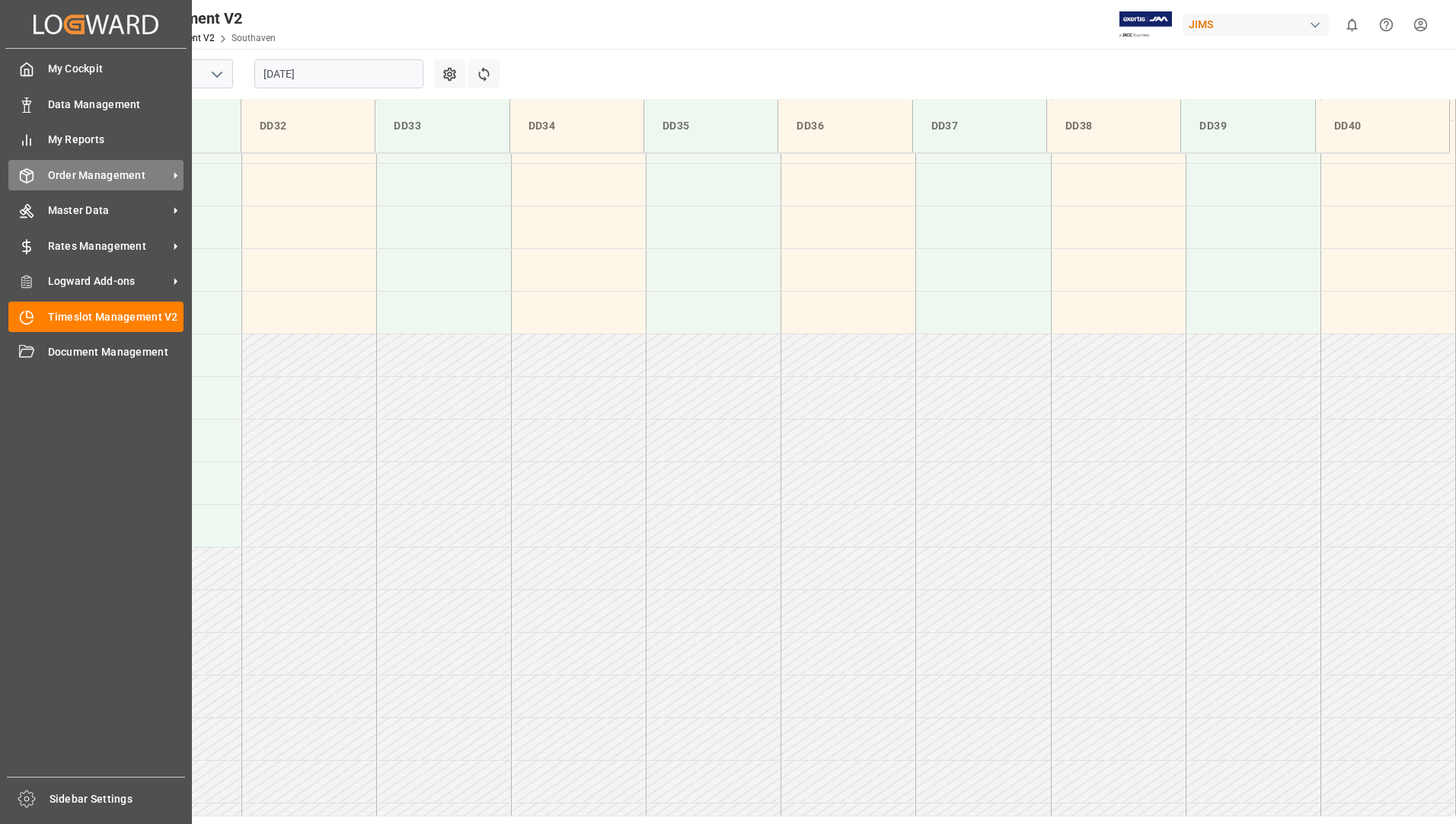
click at [63, 175] on span "Order Management" at bounding box center [108, 176] width 120 height 16
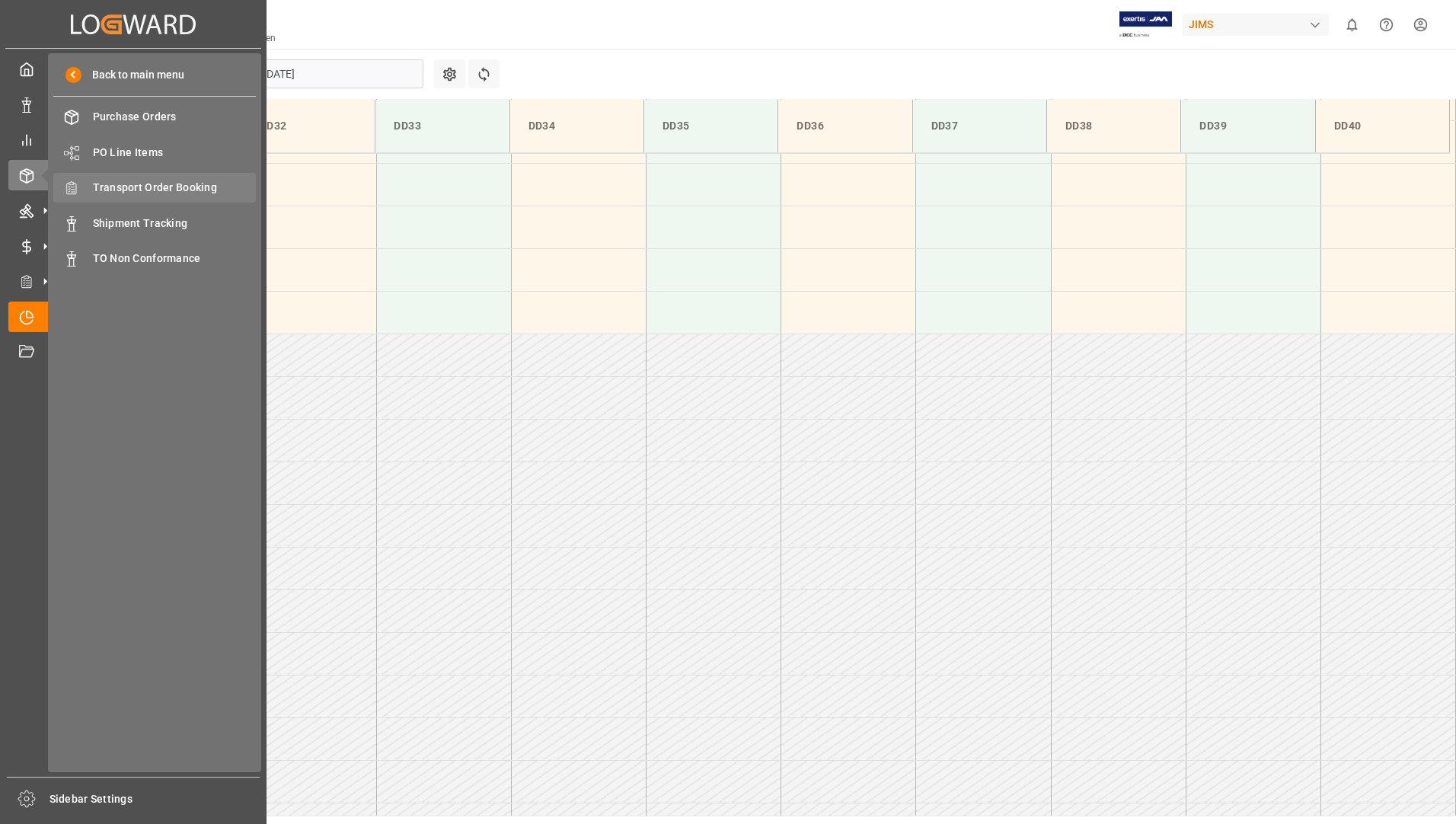
click at [174, 182] on span "Transport Order Booking" at bounding box center [174, 188] width 164 height 16
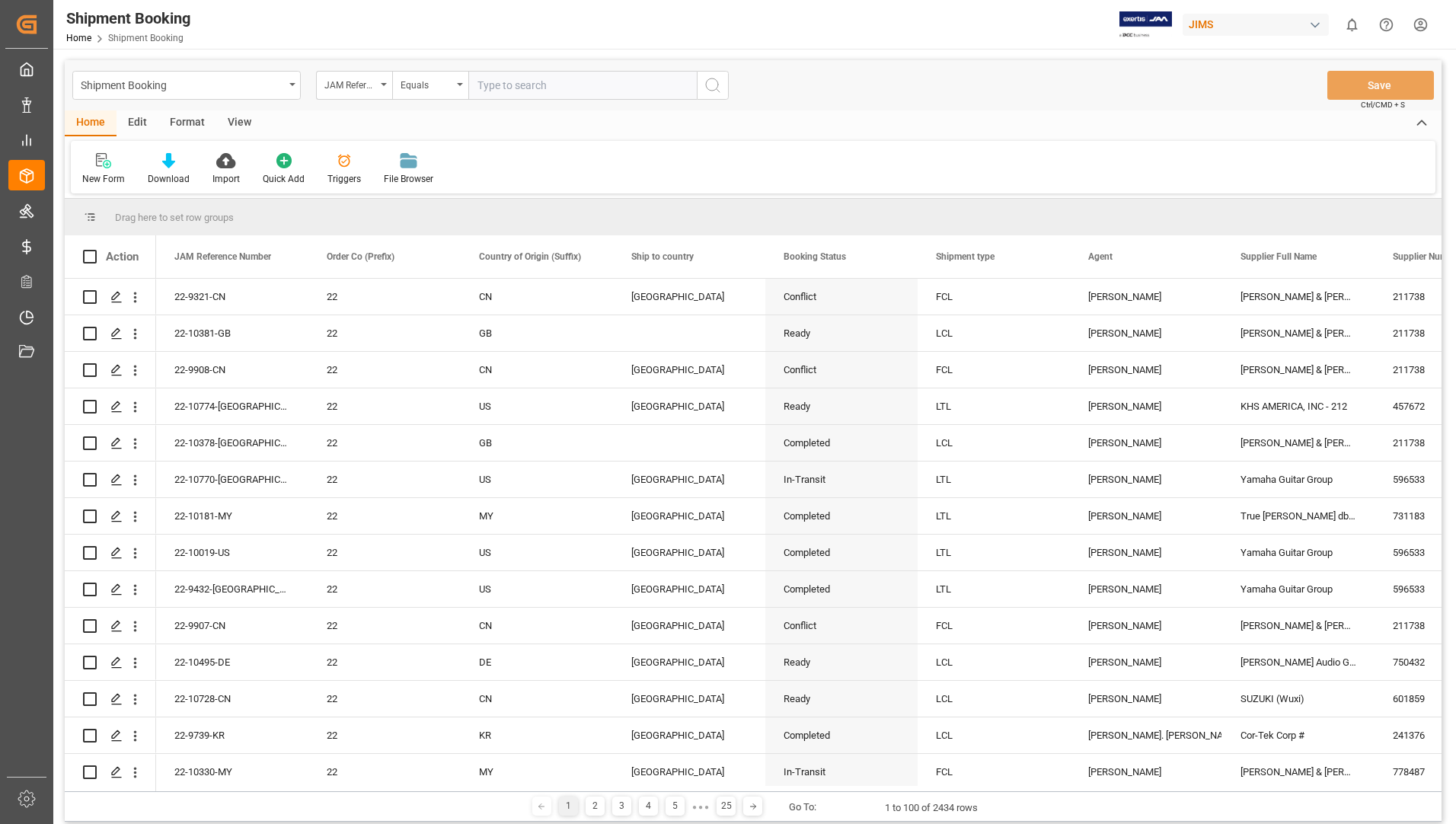
click at [565, 86] on input "text" at bounding box center [582, 86] width 229 height 29
type input "22-9739-KR"
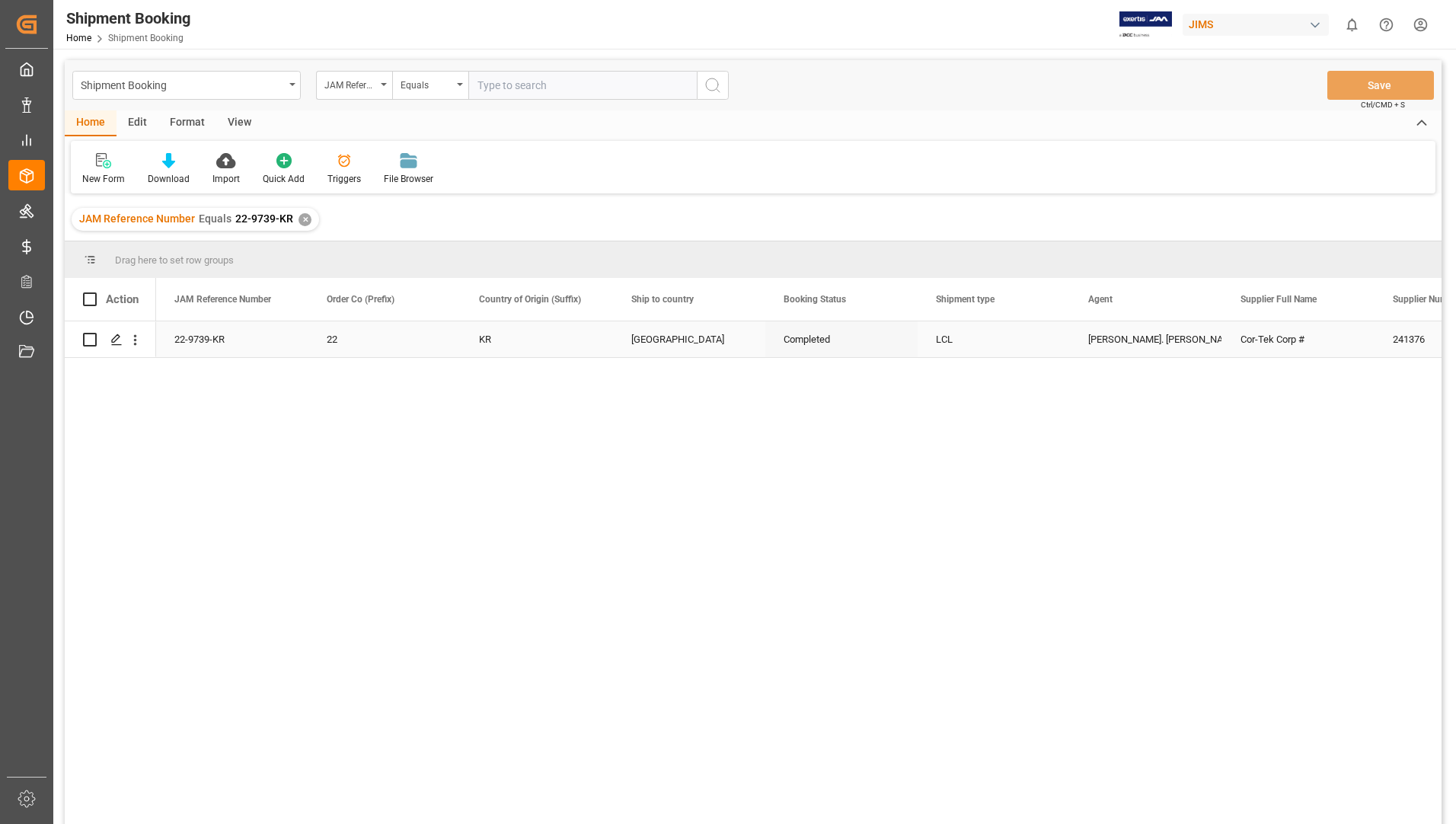
click at [92, 337] on input "Press Space to toggle row selection (unchecked)" at bounding box center [90, 340] width 14 height 14
checkbox input "true"
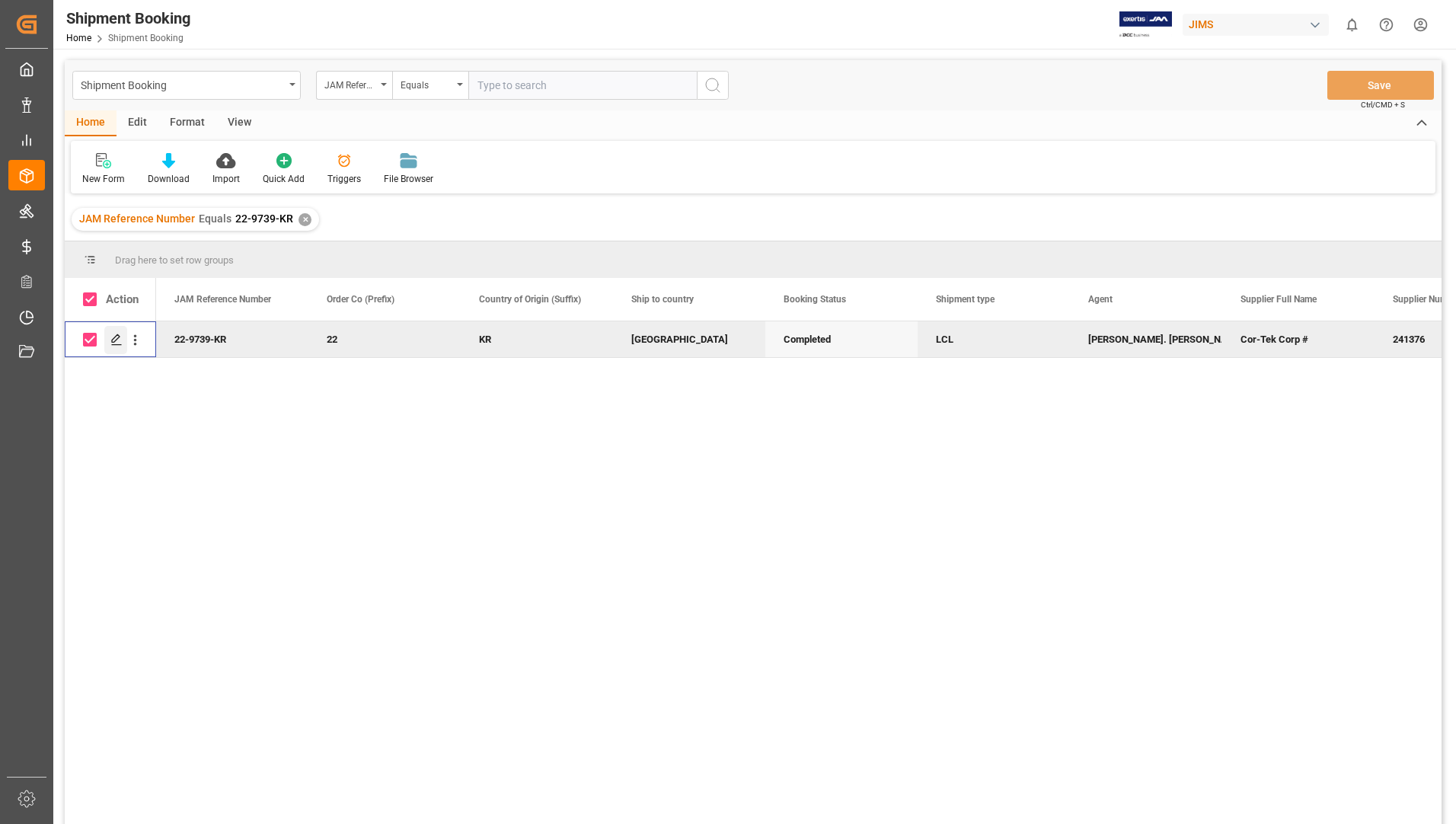
click at [116, 336] on icon "Press SPACE to deselect this row." at bounding box center [116, 339] width 12 height 12
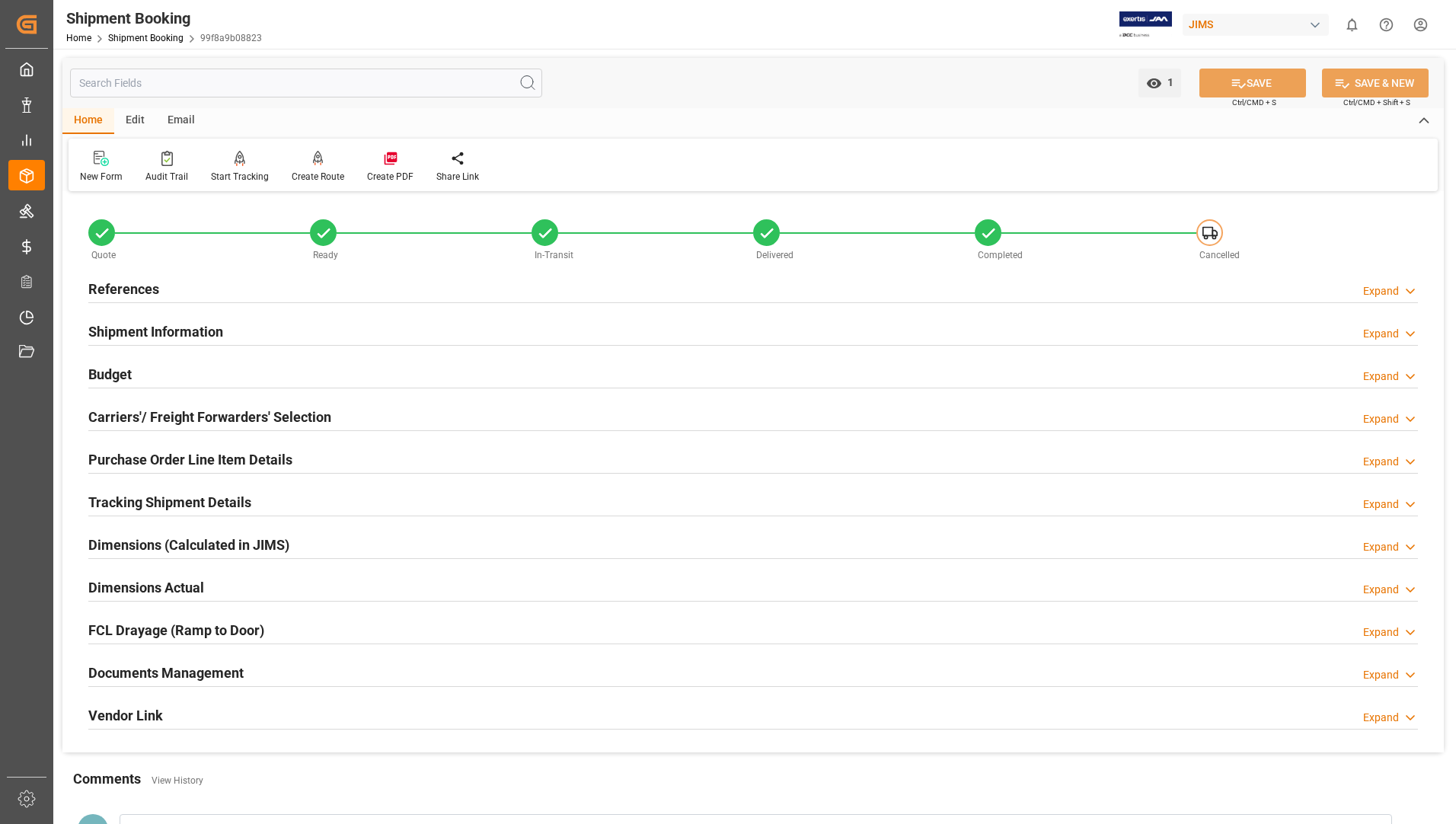
click at [134, 457] on h2 "Purchase Order Line Item Details" at bounding box center [190, 460] width 204 height 21
